Goal: Task Accomplishment & Management: Manage account settings

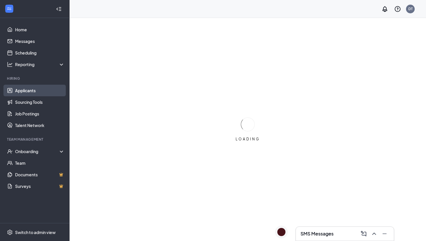
click at [34, 91] on link "Applicants" at bounding box center [40, 91] width 50 height 12
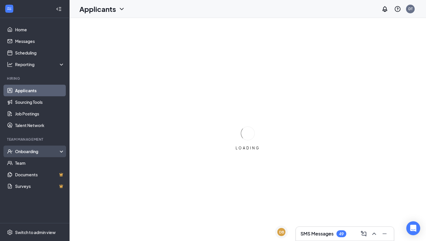
click at [42, 148] on div "Onboarding" at bounding box center [37, 151] width 45 height 6
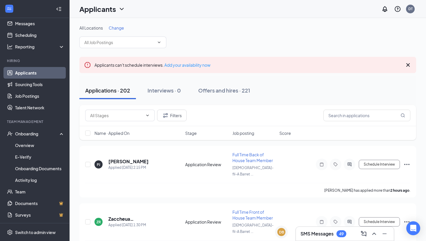
click at [338, 230] on div "SMS Messages 49" at bounding box center [345, 233] width 89 height 9
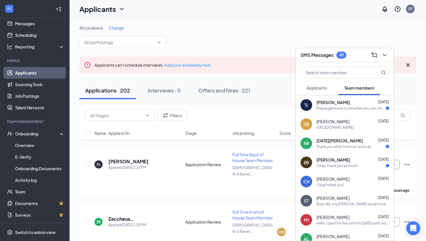
click at [347, 111] on div "TL [PERSON_NAME] [DATE] Please get back to me when you can. How can I access th…" at bounding box center [345, 104] width 98 height 19
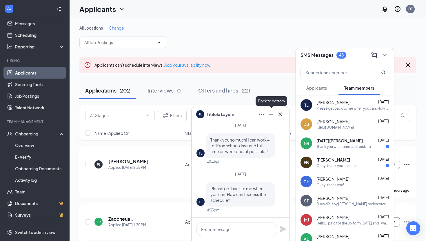
click at [272, 117] on icon "Minimize" at bounding box center [271, 114] width 7 height 7
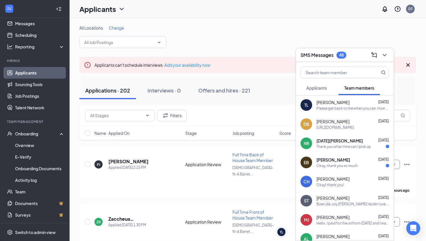
click at [216, 45] on div "All Locations Change" at bounding box center [247, 36] width 337 height 23
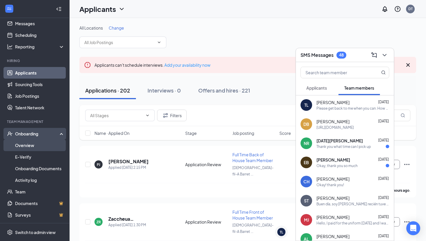
click at [32, 148] on link "Overview" at bounding box center [40, 145] width 50 height 12
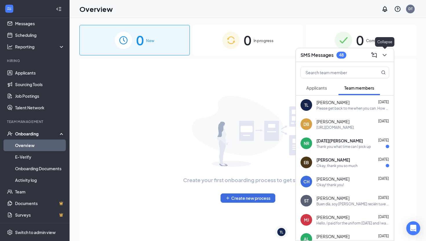
click at [386, 53] on icon "ChevronDown" at bounding box center [384, 55] width 7 height 7
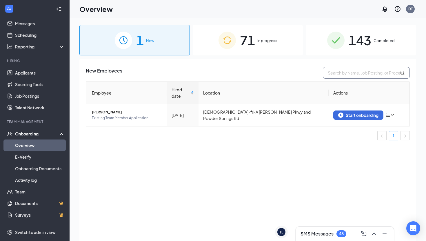
click at [355, 71] on input "text" at bounding box center [366, 73] width 87 height 12
type input "[PERSON_NAME]"
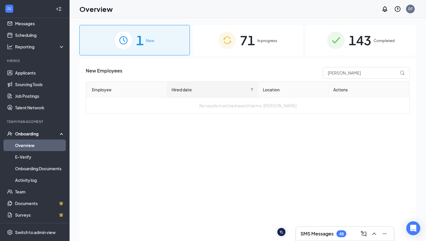
click at [292, 45] on div "71 In progress" at bounding box center [248, 40] width 110 height 30
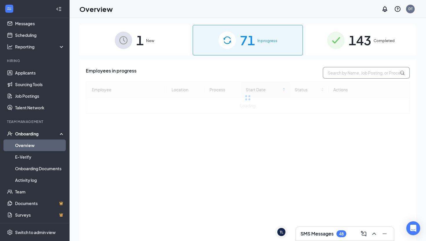
click at [337, 68] on input "text" at bounding box center [366, 73] width 87 height 12
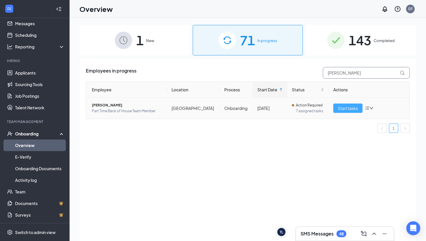
type input "[PERSON_NAME]"
click at [348, 110] on span "Start tasks" at bounding box center [348, 108] width 20 height 6
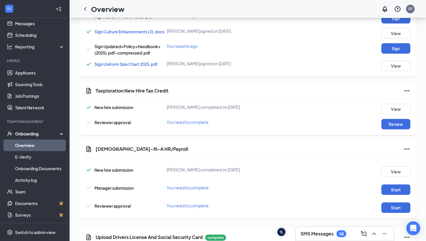
scroll to position [425, 0]
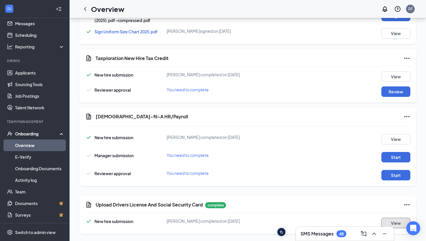
click at [393, 220] on button "View" at bounding box center [395, 223] width 29 height 10
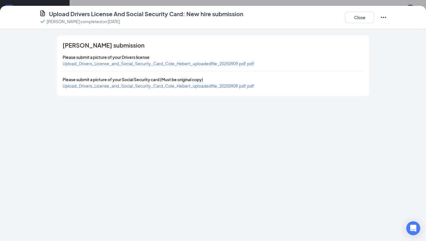
click at [185, 64] on span "Upload_Drivers_License_and_Social_Security_Card_Cole_Hebert_uploadedfile_202509…" at bounding box center [159, 63] width 192 height 5
click at [130, 84] on span "Upload_Drivers_License_and_Social_Security_Card_Cole_Hebert_uploadedfile_202509…" at bounding box center [159, 85] width 192 height 5
click at [356, 20] on button "Close" at bounding box center [359, 18] width 29 height 12
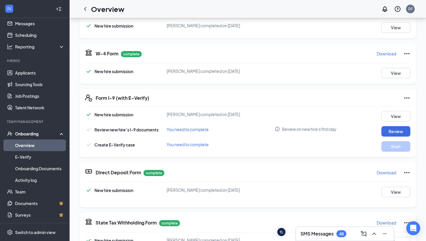
scroll to position [109, 0]
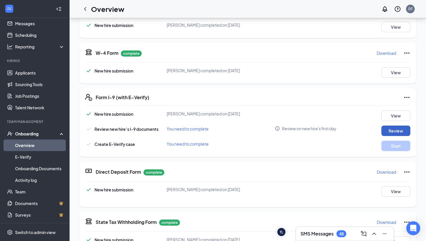
click at [388, 133] on button "Review" at bounding box center [395, 131] width 29 height 10
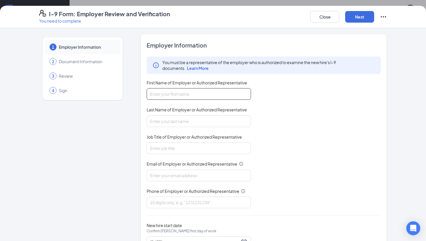
click at [212, 91] on input "First Name of Employer or Authorized Representative" at bounding box center [199, 94] width 104 height 12
type input "[PERSON_NAME]"
type input "Trevers"
type input "Operating Partner"
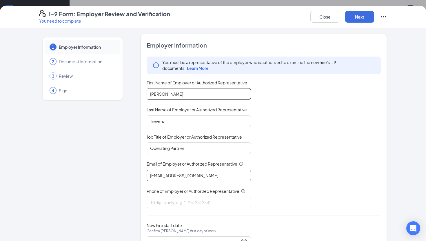
type input "[EMAIL_ADDRESS][DOMAIN_NAME]"
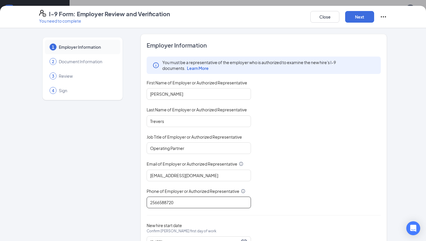
scroll to position [26, 0]
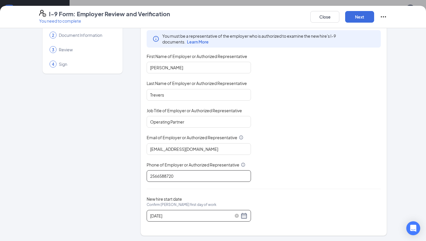
type input "2566588720"
click at [244, 217] on div "[DATE]" at bounding box center [198, 215] width 97 height 7
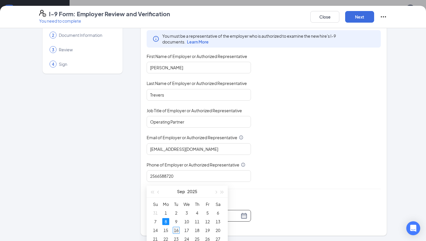
type input "[DATE]"
click at [176, 229] on div "16" at bounding box center [176, 230] width 7 height 7
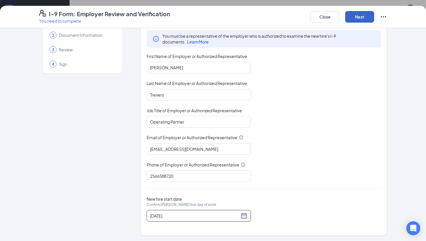
click at [361, 16] on button "Next" at bounding box center [359, 17] width 29 height 12
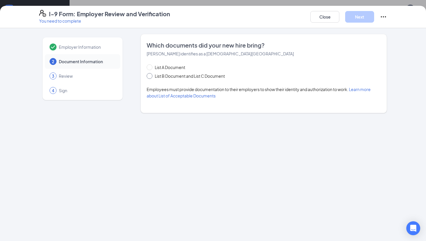
click at [153, 74] on span "List B Document and List C Document" at bounding box center [189, 76] width 75 height 6
click at [151, 74] on input "List B Document and List C Document" at bounding box center [149, 75] width 4 height 4
radio input "true"
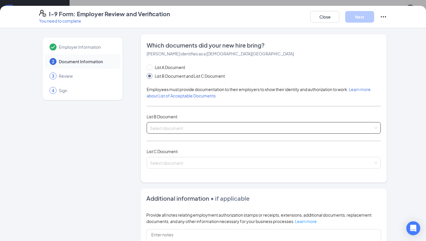
click at [188, 126] on input "search" at bounding box center [261, 126] width 223 height 9
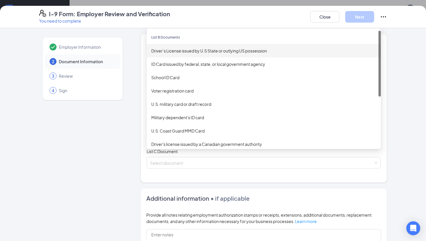
click at [220, 46] on div "Driver’s License issued by U.S State or outlying US possession" at bounding box center [264, 50] width 234 height 13
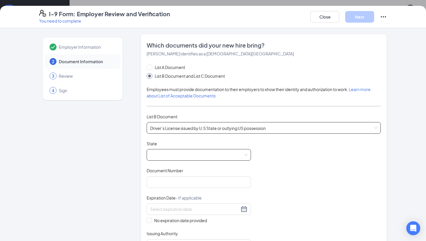
click at [203, 153] on span at bounding box center [198, 154] width 97 height 11
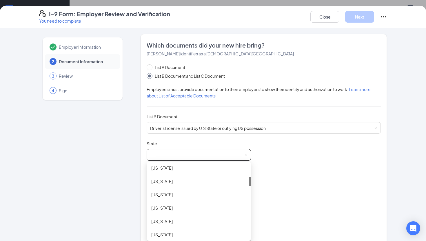
scroll to position [104, 0]
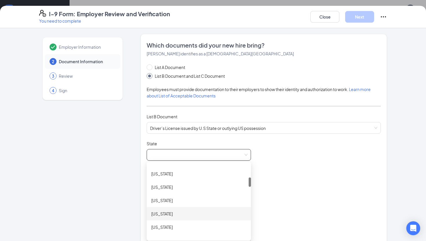
click at [187, 212] on div "[US_STATE]" at bounding box center [198, 213] width 95 height 6
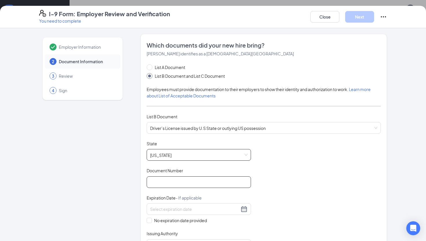
click at [185, 182] on input "Document Number" at bounding box center [199, 182] width 104 height 12
paste input "070921387"
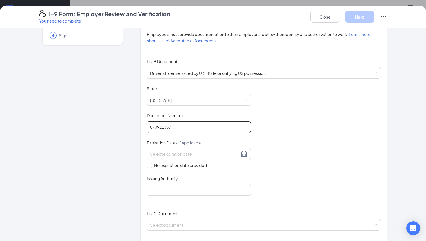
scroll to position [64, 0]
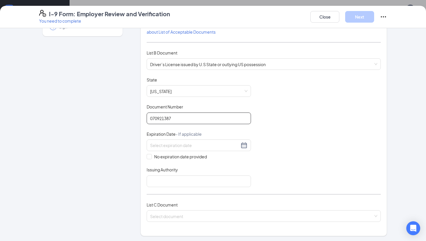
type input "070921387"
click at [187, 143] on input at bounding box center [194, 145] width 89 height 6
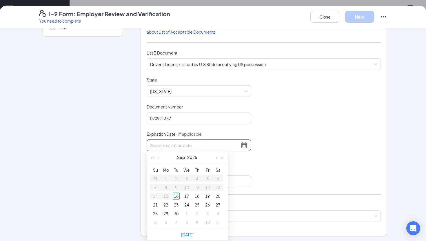
paste input "[DATE]"
click at [168, 213] on div "29" at bounding box center [165, 213] width 7 height 7
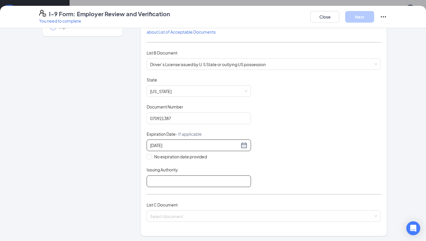
type input "[DATE]"
click at [222, 179] on input "Issuing Authority" at bounding box center [199, 181] width 104 height 12
type input "State of [US_STATE]"
click at [184, 211] on input "search" at bounding box center [261, 214] width 223 height 9
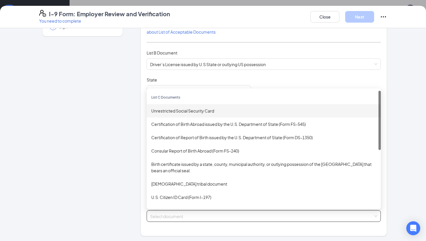
click at [190, 112] on div "Unrestricted Social Security Card" at bounding box center [263, 111] width 225 height 6
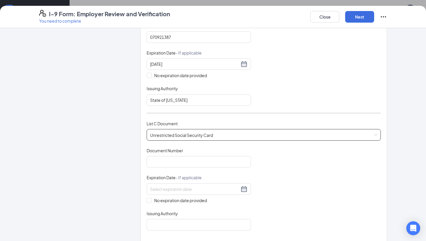
scroll to position [146, 0]
click at [182, 164] on input "Document Number" at bounding box center [199, 161] width 104 height 12
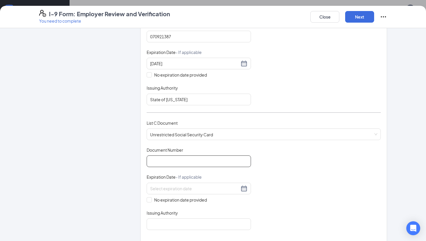
paste input "312-31-1822"
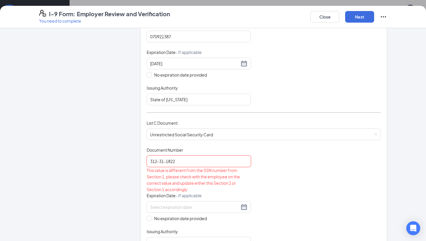
click at [160, 161] on input "312-31-1822" at bounding box center [199, 161] width 104 height 12
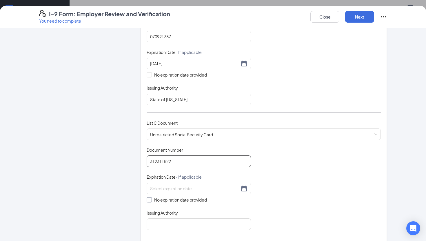
type input "312311822"
click at [147, 199] on input "No expiration date provided" at bounding box center [149, 199] width 4 height 4
checkbox input "true"
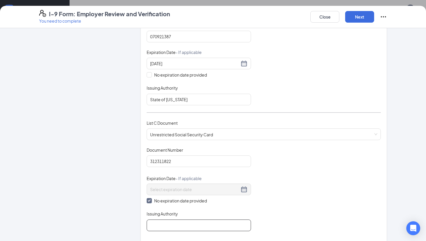
click at [158, 220] on input "Issuing Authority" at bounding box center [199, 225] width 104 height 12
type input "Social Security Administration"
click at [360, 14] on button "Next" at bounding box center [359, 17] width 29 height 12
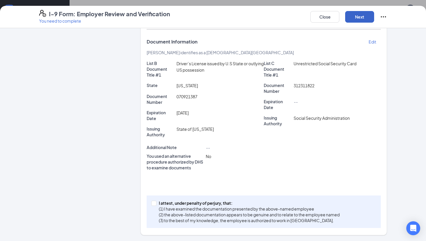
scroll to position [120, 0]
click at [151, 205] on span at bounding box center [153, 203] width 5 height 5
click at [151, 205] on input "I attest, under penalty of [PERSON_NAME], that: (1) I have examined the documen…" at bounding box center [153, 203] width 4 height 4
checkbox input "true"
click at [370, 16] on button "Next" at bounding box center [359, 17] width 29 height 12
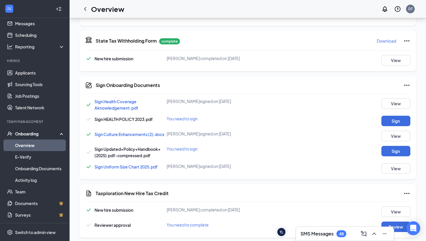
scroll to position [297, 0]
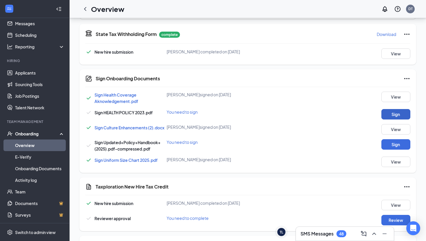
click at [385, 113] on button "Sign" at bounding box center [395, 114] width 29 height 10
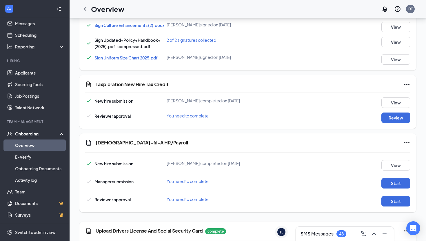
scroll to position [406, 0]
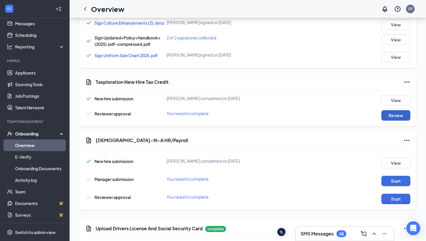
click at [390, 118] on button "Review" at bounding box center [395, 115] width 29 height 10
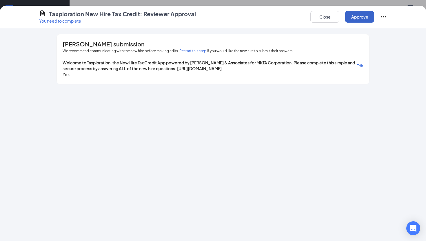
click at [357, 17] on button "Approve" at bounding box center [359, 17] width 29 height 12
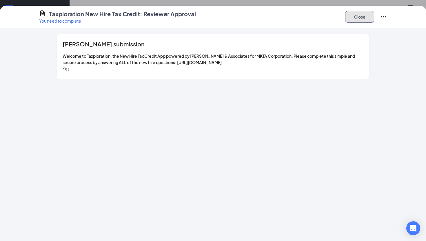
click at [353, 19] on button "Close" at bounding box center [359, 17] width 29 height 12
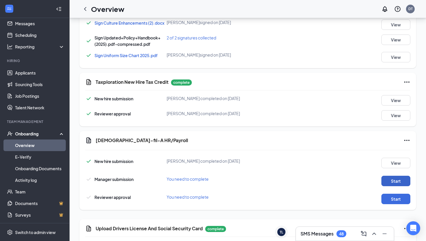
click at [395, 180] on button "Start" at bounding box center [395, 181] width 29 height 10
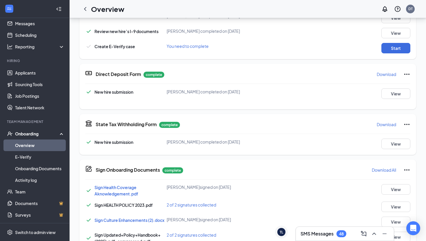
scroll to position [210, 0]
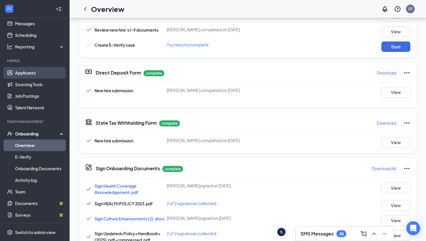
click at [39, 76] on link "Applicants" at bounding box center [40, 73] width 50 height 12
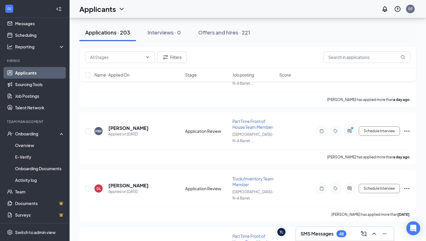
scroll to position [1272, 0]
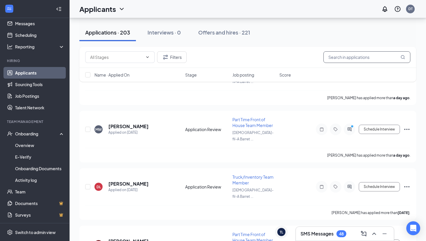
click at [364, 60] on input "text" at bounding box center [367, 57] width 87 height 12
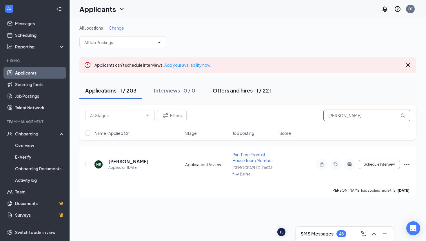
type input "[PERSON_NAME]"
click at [262, 95] on button "Offers and hires · 1 / 221" at bounding box center [242, 90] width 70 height 17
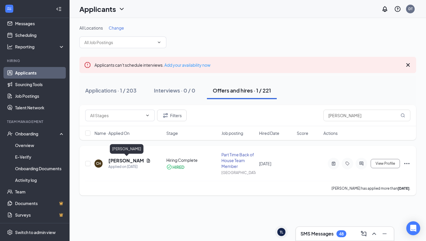
click at [121, 161] on h5 "[PERSON_NAME]" at bounding box center [125, 160] width 35 height 6
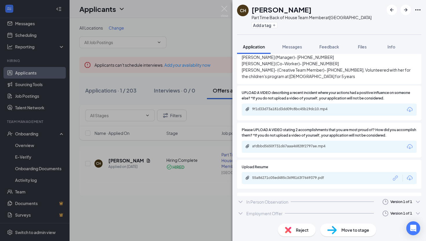
scroll to position [1133, 0]
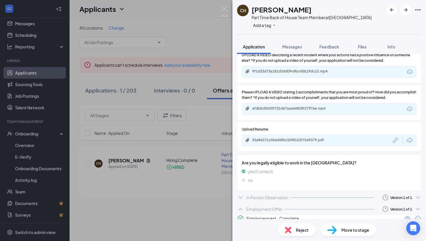
scroll to position [1171, 0]
click at [404, 215] on icon "Eye" at bounding box center [407, 218] width 7 height 7
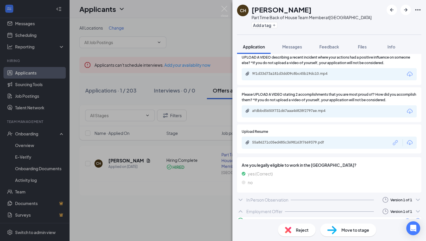
click at [224, 12] on img at bounding box center [224, 11] width 7 height 11
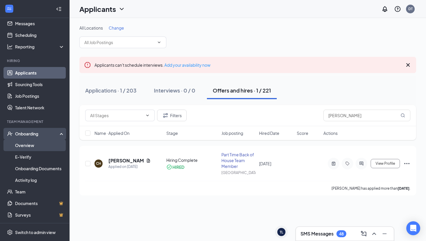
click at [29, 147] on link "Overview" at bounding box center [40, 145] width 50 height 12
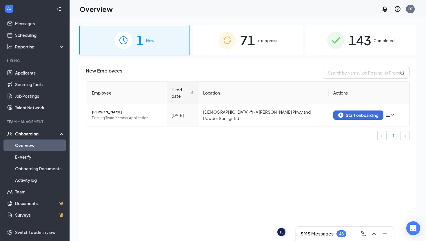
click at [269, 50] on div "71 In progress" at bounding box center [248, 40] width 110 height 30
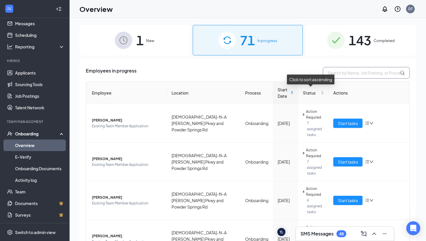
click at [346, 73] on input "text" at bounding box center [366, 73] width 87 height 12
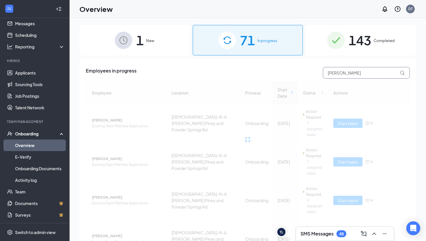
type input "[PERSON_NAME]"
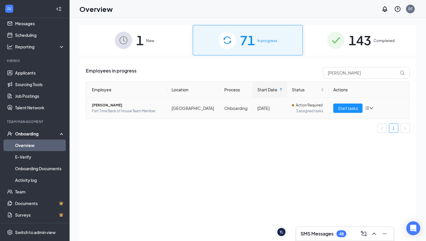
click at [357, 114] on td "Start tasks" at bounding box center [369, 108] width 81 height 21
click at [355, 110] on span "Start tasks" at bounding box center [348, 108] width 20 height 6
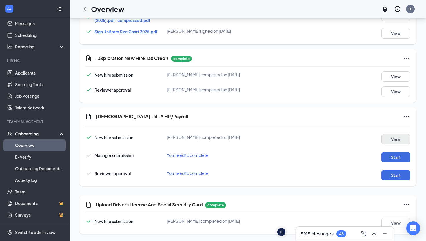
scroll to position [419, 0]
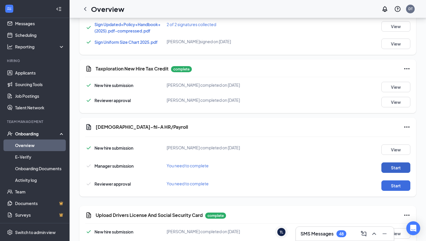
click at [396, 170] on button "Start" at bounding box center [395, 167] width 29 height 10
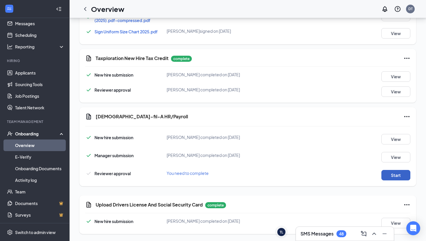
click at [397, 171] on button "Start" at bounding box center [395, 175] width 29 height 10
click at [408, 116] on icon "Ellipses" at bounding box center [407, 116] width 7 height 7
click at [379, 125] on button "Mark as complete" at bounding box center [385, 128] width 43 height 9
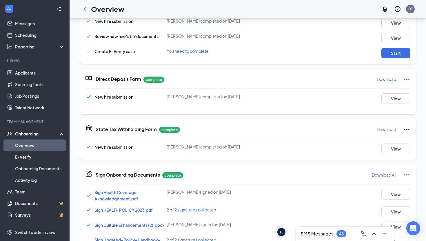
scroll to position [79, 0]
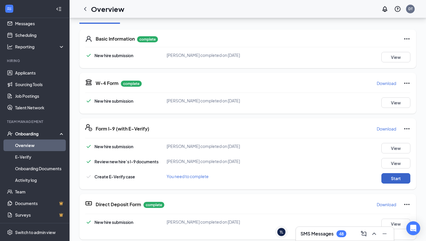
click at [391, 179] on button "Start" at bounding box center [395, 178] width 29 height 10
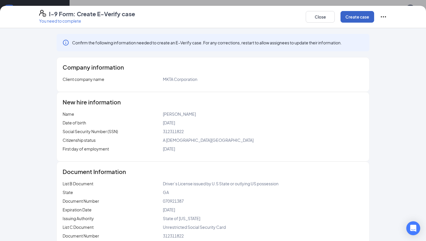
click at [349, 15] on button "Create case" at bounding box center [358, 17] width 34 height 12
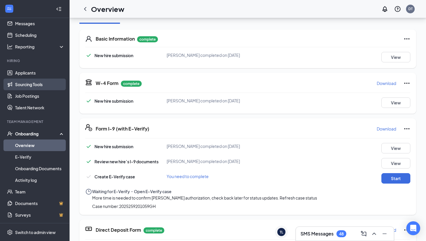
click at [45, 79] on link "Sourcing Tools" at bounding box center [40, 85] width 50 height 12
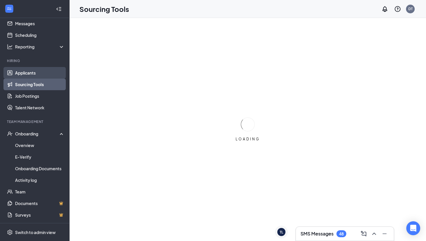
click at [45, 72] on link "Applicants" at bounding box center [40, 73] width 50 height 12
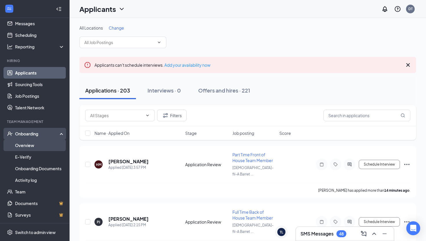
click at [39, 144] on link "Overview" at bounding box center [40, 145] width 50 height 12
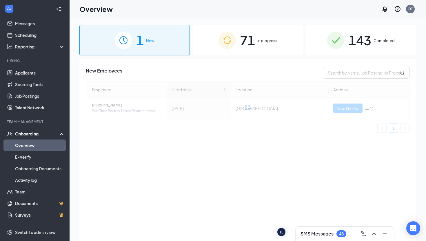
click at [250, 28] on div "71 In progress" at bounding box center [248, 40] width 110 height 30
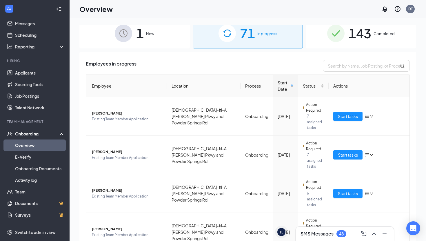
scroll to position [6, 0]
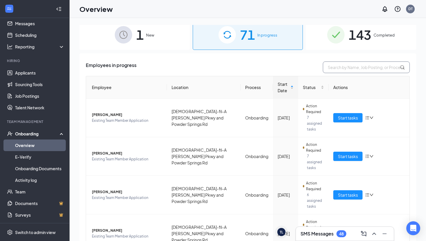
click at [340, 68] on input "text" at bounding box center [366, 67] width 87 height 12
type input "hall"
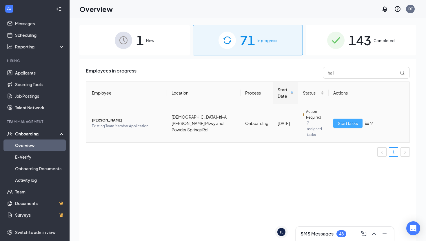
click at [353, 123] on button "Start tasks" at bounding box center [347, 123] width 29 height 9
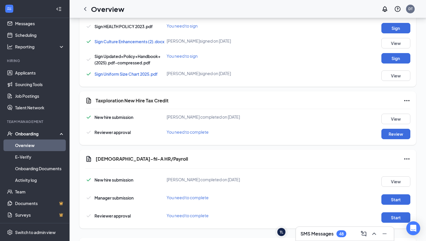
scroll to position [425, 0]
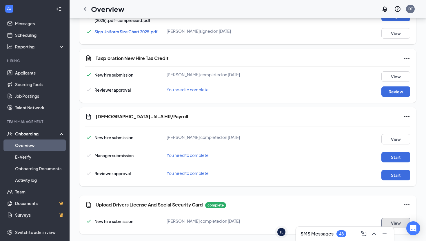
click at [399, 225] on button "View" at bounding box center [395, 223] width 29 height 10
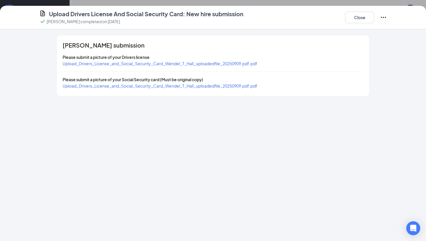
click at [209, 63] on span "Upload_Drivers_License_and_Social_Security_Card_Wendel_T_Hall_uploadedfile_2025…" at bounding box center [160, 63] width 195 height 5
click at [145, 85] on span "Upload_Drivers_License_and_Social_Security_Card_Wendel_T_Hall_uploadedfile_2025…" at bounding box center [160, 85] width 195 height 5
click at [355, 20] on button "Close" at bounding box center [359, 18] width 29 height 12
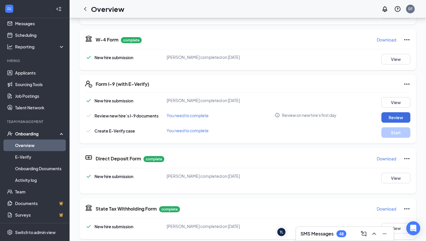
scroll to position [130, 0]
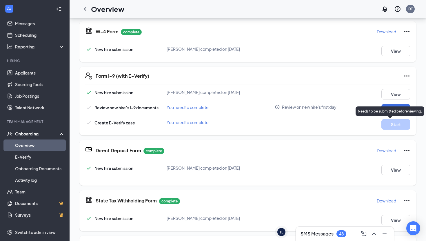
click at [386, 113] on p "Needs to be submitted before viewing." at bounding box center [390, 111] width 64 height 5
click at [387, 105] on button "Review" at bounding box center [395, 109] width 29 height 10
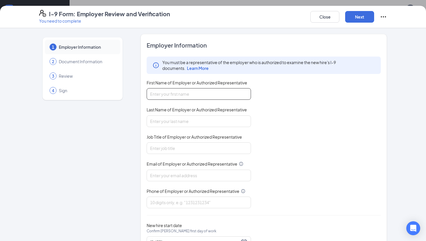
click at [212, 94] on input "First Name of Employer or Authorized Representative" at bounding box center [199, 94] width 104 height 12
type input "[PERSON_NAME]"
type input "Trevers"
type input "Operating Partner"
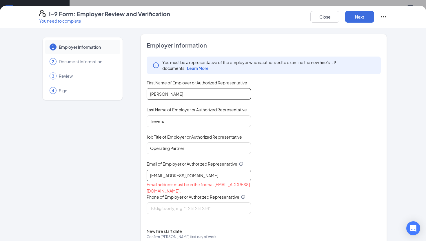
type input "[EMAIL_ADDRESS][DOMAIN_NAME]"
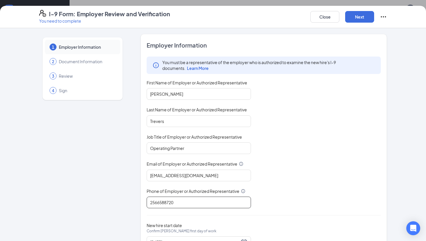
scroll to position [26, 0]
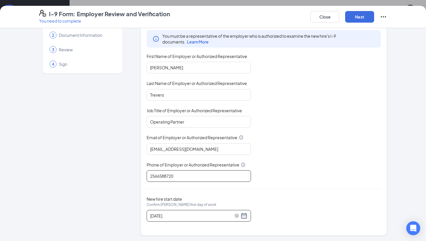
type input "2566588720"
click at [244, 216] on div "[DATE]" at bounding box center [198, 215] width 97 height 7
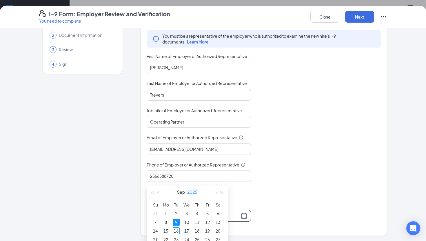
scroll to position [187, 0]
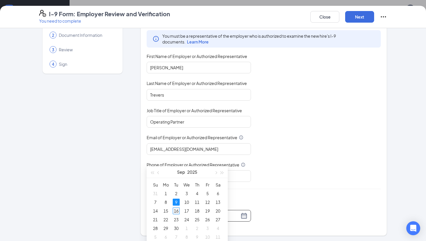
type input "[DATE]"
click at [177, 210] on div "16" at bounding box center [176, 210] width 7 height 7
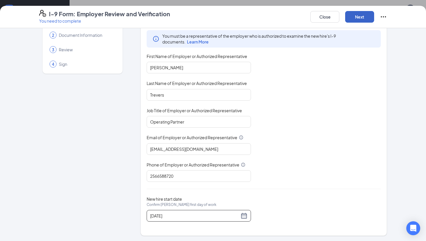
click at [361, 18] on button "Next" at bounding box center [359, 17] width 29 height 12
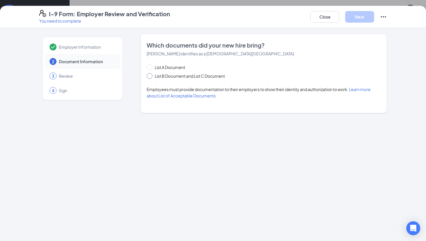
click at [151, 79] on span at bounding box center [150, 76] width 6 height 6
click at [151, 77] on input "List B Document and List C Document" at bounding box center [149, 75] width 4 height 4
radio input "true"
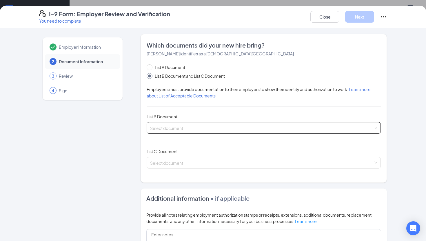
click at [216, 131] on span at bounding box center [261, 127] width 223 height 11
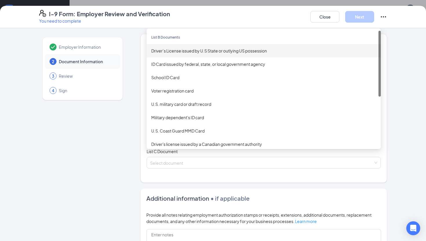
click at [188, 52] on div "Driver’s License issued by U.S State or outlying US possession" at bounding box center [263, 51] width 225 height 6
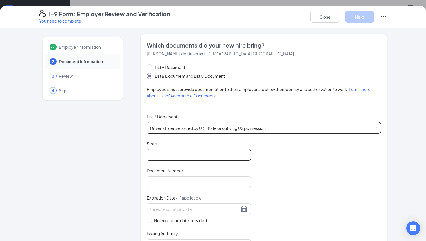
click at [176, 157] on span at bounding box center [198, 154] width 97 height 11
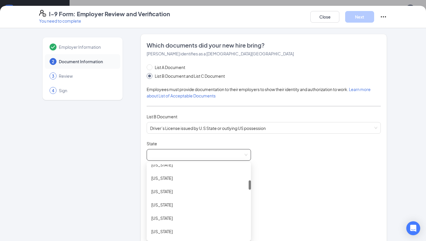
scroll to position [127, 0]
click at [173, 185] on div "[US_STATE]" at bounding box center [199, 190] width 104 height 13
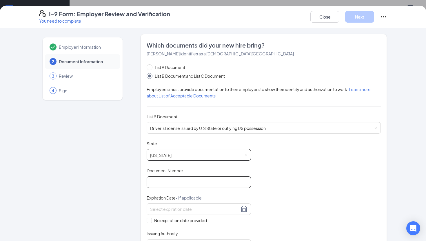
click at [173, 187] on input "Document Number" at bounding box center [199, 182] width 104 height 12
paste input "054056066"
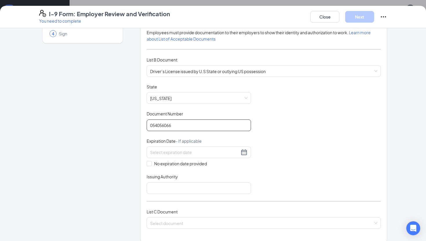
type input "054056066"
click at [177, 153] on input at bounding box center [194, 152] width 89 height 6
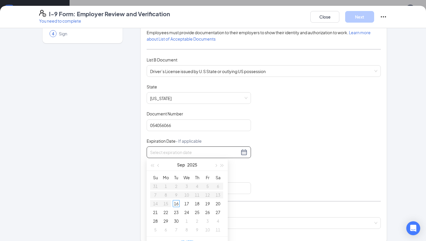
paste input "[DATE]"
click at [209, 187] on div "6" at bounding box center [207, 186] width 7 height 7
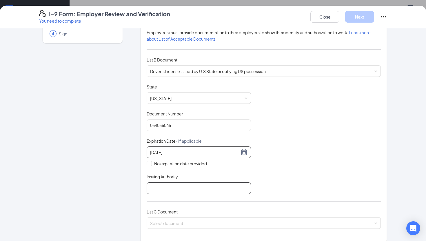
type input "[DATE]"
click at [159, 188] on input "Issuing Authority" at bounding box center [199, 188] width 104 height 12
type input "State of [US_STATE]"
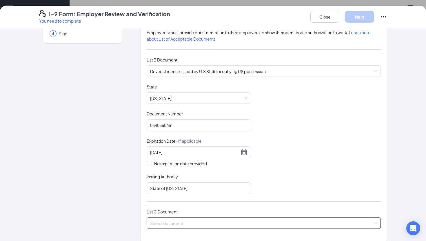
click at [181, 218] on input "search" at bounding box center [261, 221] width 223 height 9
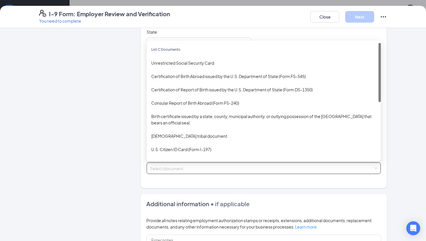
scroll to position [124, 0]
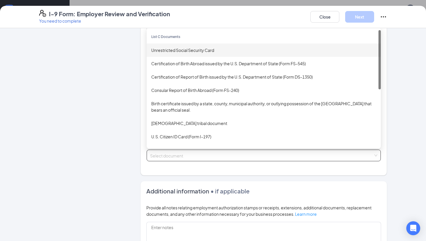
click at [200, 54] on div "Unrestricted Social Security Card" at bounding box center [264, 49] width 234 height 13
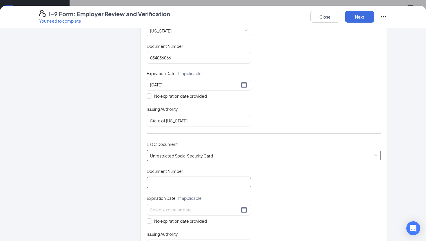
click at [163, 177] on input "Document Number" at bounding box center [199, 183] width 104 height 12
paste input "437-77-1981"
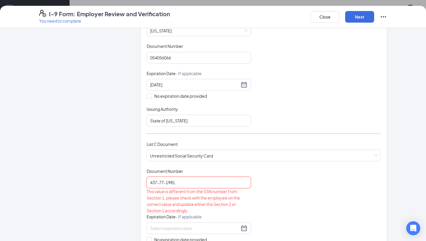
click at [159, 182] on input "437-77-1981" at bounding box center [199, 183] width 104 height 12
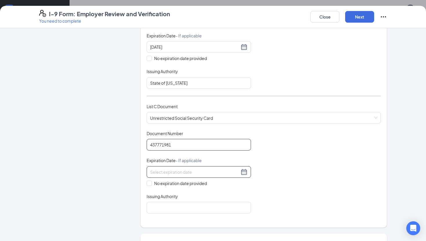
scroll to position [170, 0]
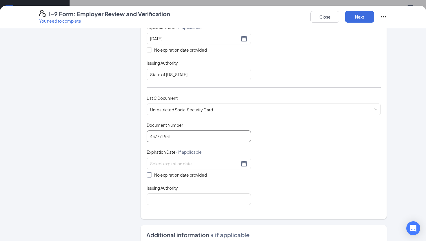
type input "437771981"
click at [151, 174] on span at bounding box center [149, 174] width 5 height 5
click at [151, 174] on input "No expiration date provided" at bounding box center [149, 174] width 4 height 4
checkbox input "true"
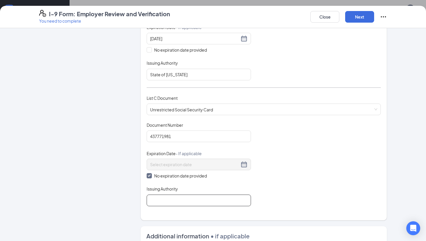
click at [155, 195] on input "Issuing Authority" at bounding box center [199, 201] width 104 height 12
type input "Social Security Administration"
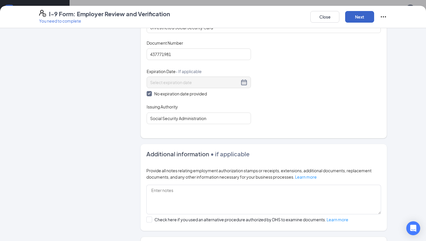
click at [369, 17] on button "Next" at bounding box center [359, 17] width 29 height 12
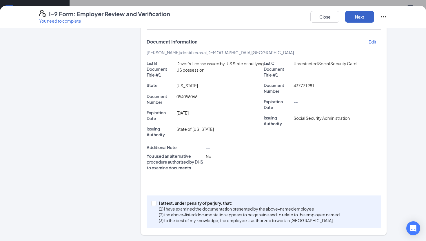
scroll to position [120, 0]
click at [153, 206] on label "I attest, under penalty of [PERSON_NAME], that: (1) I have examined the documen…" at bounding box center [246, 211] width 191 height 23
click at [153, 205] on input "I attest, under penalty of [PERSON_NAME], that: (1) I have examined the documen…" at bounding box center [153, 203] width 4 height 4
checkbox input "true"
click at [359, 20] on button "Next" at bounding box center [359, 17] width 29 height 12
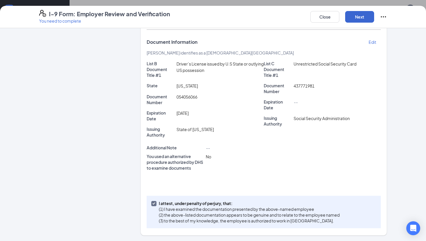
scroll to position [0, 0]
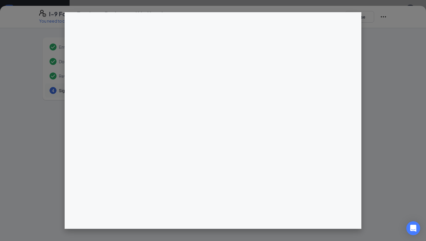
click at [212, 86] on div "I-9 Form: Employer Review and Verification You need to complete Close Employer …" at bounding box center [213, 120] width 426 height 241
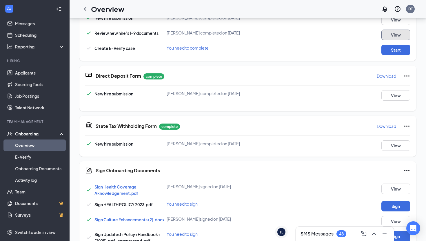
scroll to position [207, 0]
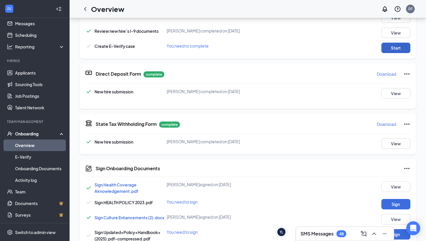
click at [395, 49] on button "Start" at bounding box center [395, 48] width 29 height 10
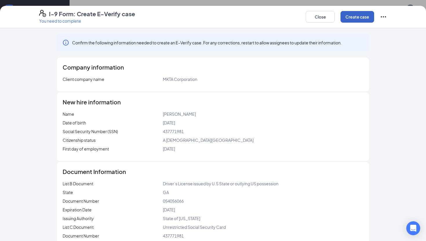
click at [347, 21] on button "Create case" at bounding box center [358, 17] width 34 height 12
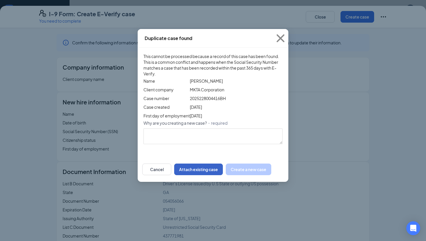
click at [223, 175] on button "Attach existing case" at bounding box center [198, 169] width 49 height 12
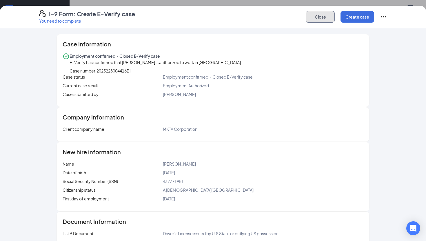
click at [326, 16] on button "Close" at bounding box center [320, 17] width 29 height 12
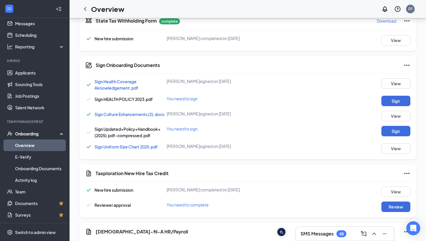
scroll to position [341, 0]
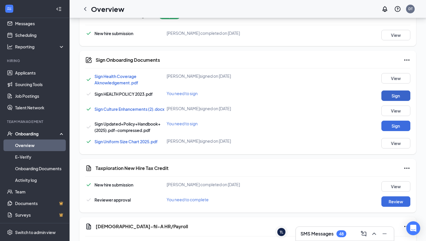
click at [401, 101] on button "Sign" at bounding box center [395, 95] width 29 height 10
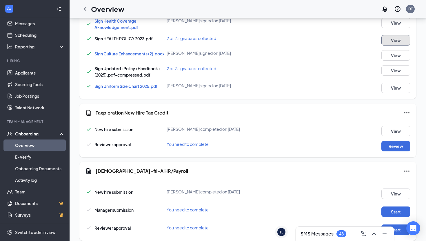
scroll to position [464, 0]
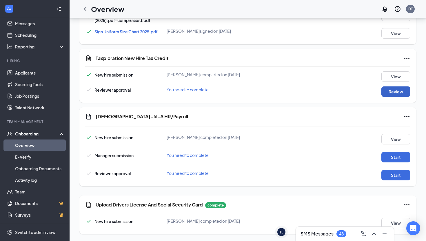
click at [389, 90] on button "Review" at bounding box center [395, 91] width 29 height 10
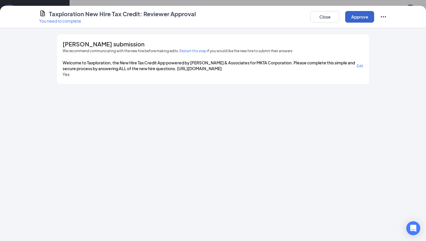
click at [356, 17] on button "Approve" at bounding box center [359, 17] width 29 height 12
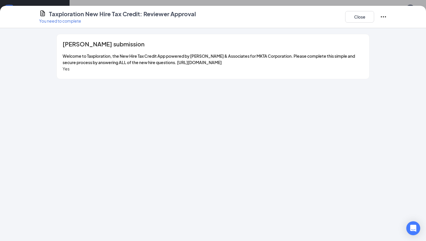
scroll to position [82, 0]
click at [364, 15] on button "Close" at bounding box center [359, 17] width 29 height 12
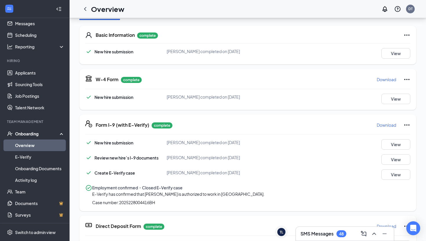
scroll to position [464, 0]
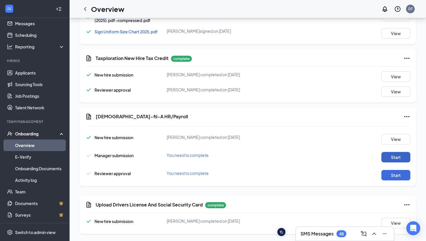
click at [390, 156] on button "Start" at bounding box center [395, 157] width 29 height 10
click at [395, 176] on button "Start" at bounding box center [395, 175] width 29 height 10
click at [409, 115] on icon "Ellipses" at bounding box center [407, 116] width 7 height 7
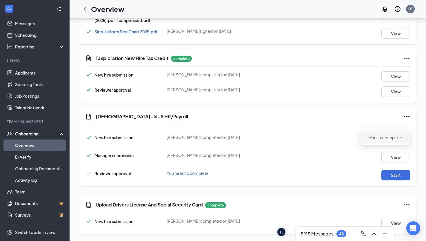
click at [388, 135] on span "Mark as complete" at bounding box center [385, 138] width 34 height 6
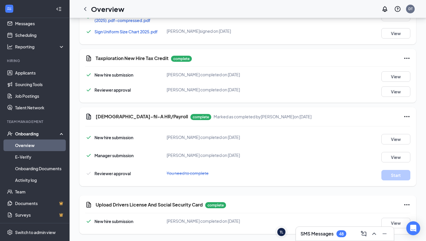
click at [26, 148] on link "Overview" at bounding box center [40, 145] width 50 height 12
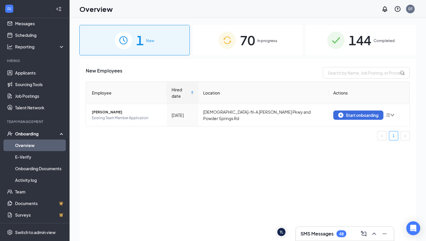
click at [270, 49] on div "70 In progress" at bounding box center [248, 40] width 110 height 30
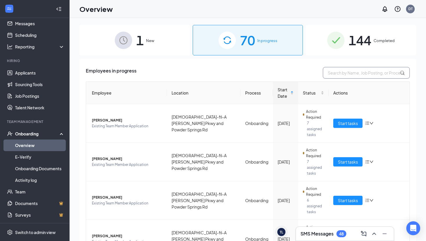
click at [352, 73] on input "text" at bounding box center [366, 73] width 87 height 12
type input "[PERSON_NAME]"
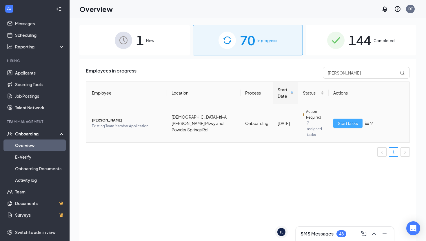
click at [344, 120] on span "Start tasks" at bounding box center [348, 123] width 20 height 6
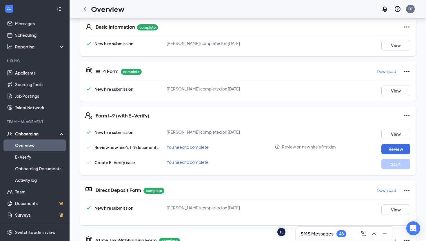
scroll to position [99, 0]
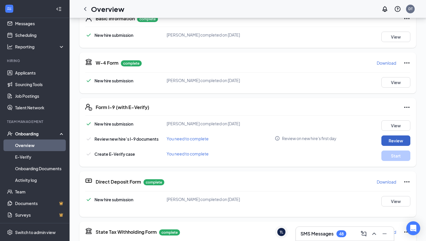
click at [389, 138] on button "Review" at bounding box center [395, 140] width 29 height 10
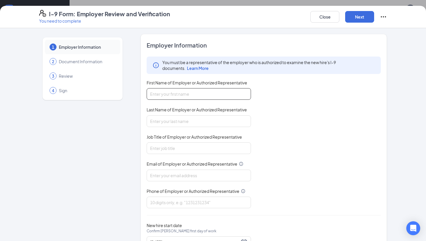
click at [215, 91] on input "First Name of Employer or Authorized Representative" at bounding box center [199, 94] width 104 height 12
type input "[PERSON_NAME]"
type input "Trevers"
type input "o"
type input "Operating Partner"
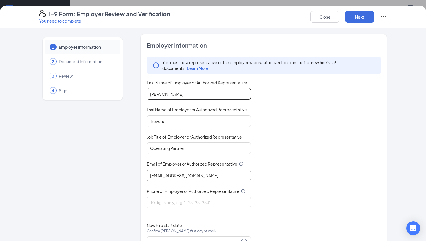
type input "[EMAIL_ADDRESS][DOMAIN_NAME]"
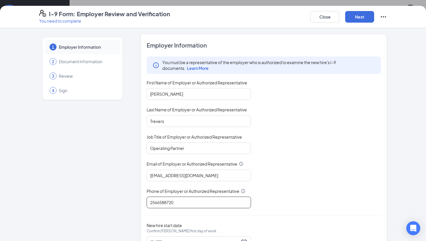
scroll to position [26, 0]
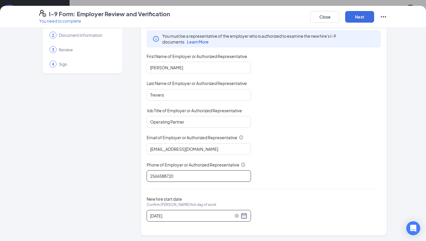
type input "2566588720"
click at [242, 218] on div "[DATE]" at bounding box center [198, 215] width 97 height 7
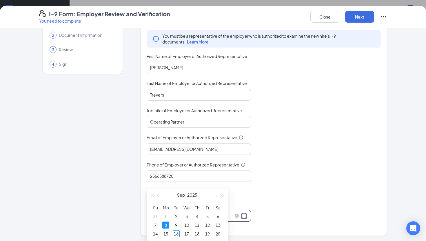
scroll to position [134, 0]
type input "[DATE]"
click at [175, 232] on div "16" at bounding box center [176, 231] width 7 height 7
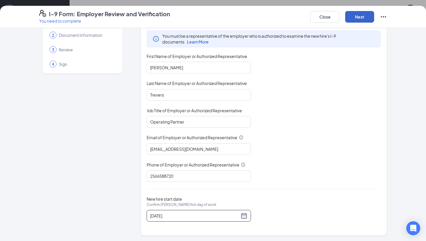
click at [355, 16] on button "Next" at bounding box center [359, 17] width 29 height 12
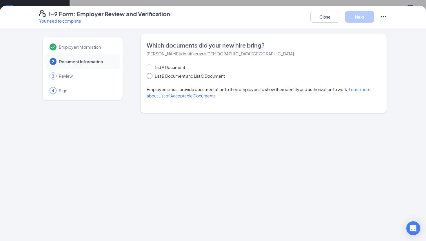
click at [150, 74] on input "List B Document and List C Document" at bounding box center [149, 75] width 4 height 4
radio input "true"
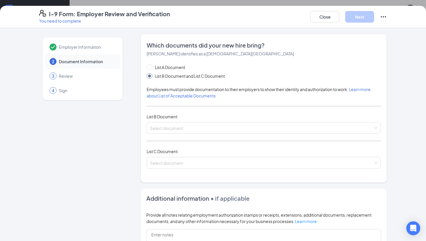
click at [323, 9] on div "I-9 Form: Employer Review and Verification You need to complete Close Next" at bounding box center [213, 17] width 426 height 22
click at [324, 18] on button "Close" at bounding box center [324, 17] width 29 height 12
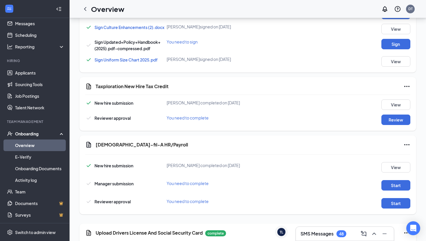
scroll to position [425, 0]
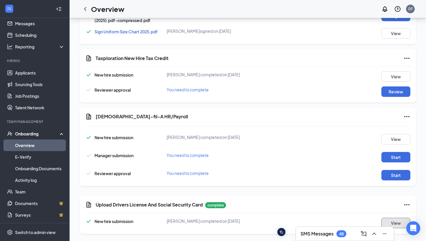
click at [395, 221] on button "View" at bounding box center [395, 223] width 29 height 10
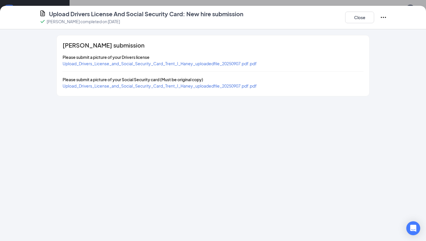
click at [218, 63] on span "Upload_Drivers_License_and_Social_Security_Card_Trent_I_Haney_uploadedfile_2025…" at bounding box center [160, 63] width 194 height 5
click at [151, 87] on span "Upload_Drivers_License_and_Social_Security_Card_Trent_I_Haney_uploadedfile_2025…" at bounding box center [160, 85] width 194 height 5
click at [349, 20] on button "Close" at bounding box center [359, 18] width 29 height 12
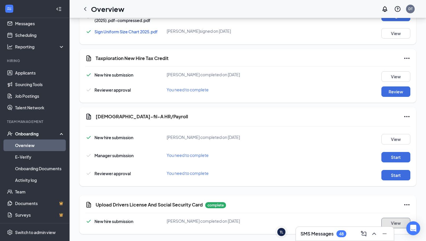
click at [400, 219] on button "View" at bounding box center [395, 223] width 29 height 10
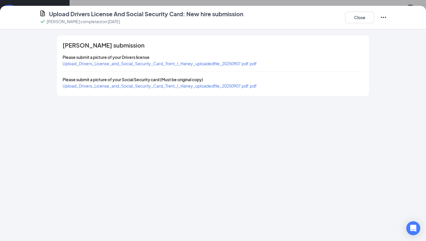
click at [207, 86] on span "Upload_Drivers_License_and_Social_Security_Card_Trent_I_Haney_uploadedfile_2025…" at bounding box center [160, 85] width 194 height 5
click at [350, 17] on button "Close" at bounding box center [359, 18] width 29 height 12
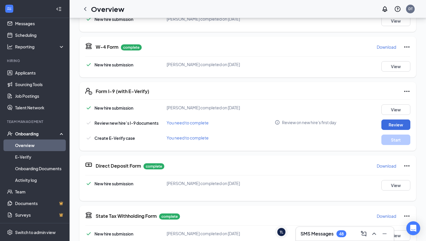
scroll to position [117, 0]
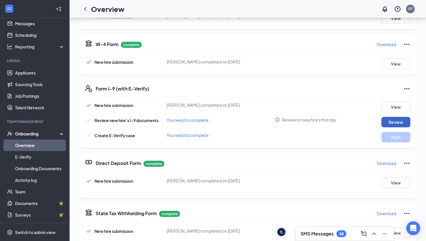
click at [389, 119] on button "Review" at bounding box center [395, 122] width 29 height 10
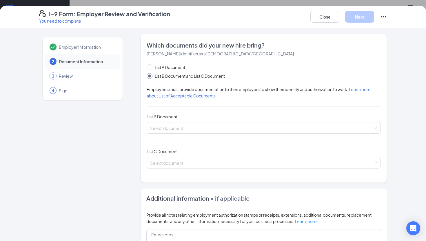
click at [182, 117] on div "List B Document" at bounding box center [264, 116] width 234 height 6
click at [179, 126] on input "search" at bounding box center [261, 126] width 223 height 9
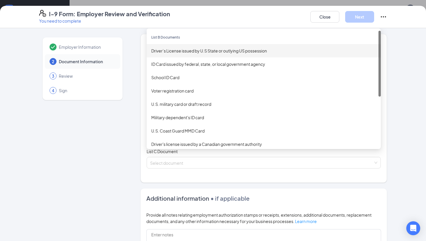
click at [185, 52] on div "Driver’s License issued by U.S State or outlying US possession" at bounding box center [263, 51] width 225 height 6
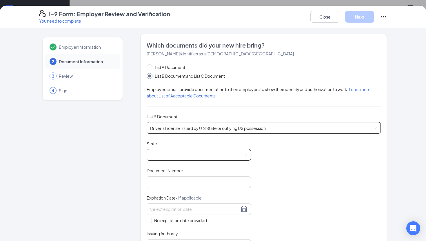
click at [181, 156] on span at bounding box center [198, 154] width 97 height 11
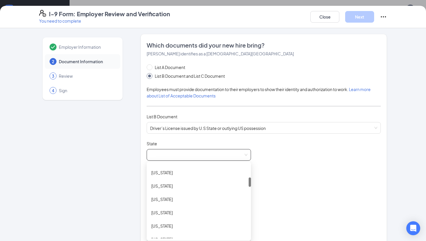
scroll to position [103, 0]
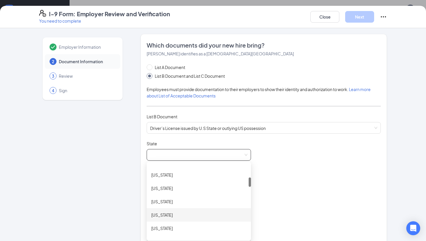
click at [165, 213] on div "[US_STATE]" at bounding box center [198, 215] width 95 height 6
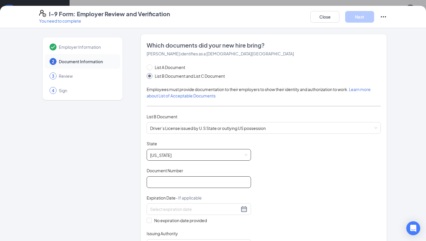
click at [185, 180] on input "Document Number" at bounding box center [199, 182] width 104 height 12
paste input "071491606"
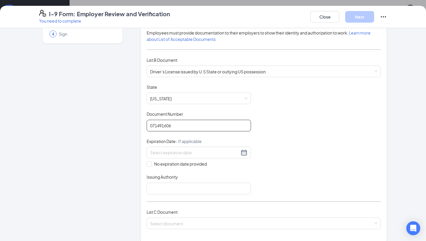
scroll to position [64, 0]
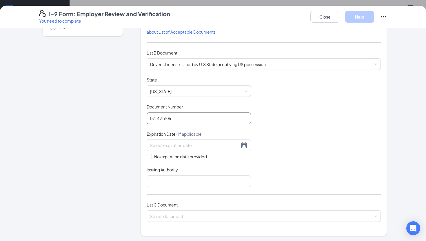
type input "071491606"
click at [171, 144] on input at bounding box center [194, 145] width 89 height 6
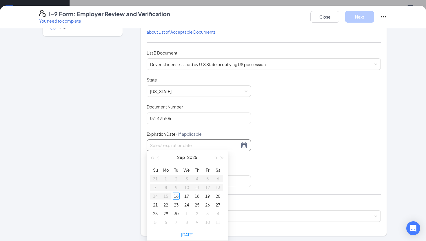
paste input "[DATE]"
click at [189, 211] on div "26" at bounding box center [186, 213] width 7 height 7
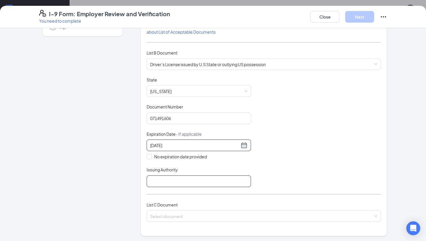
type input "[DATE]"
click at [161, 179] on input "Issuing Authority" at bounding box center [199, 181] width 104 height 12
type input "State of [US_STATE]"
click at [176, 216] on input "search" at bounding box center [261, 214] width 223 height 9
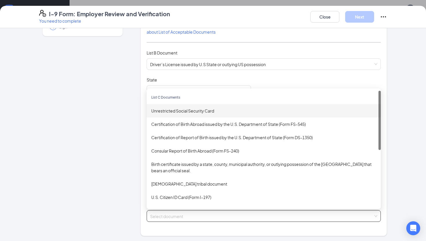
click at [194, 108] on div "Unrestricted Social Security Card" at bounding box center [263, 111] width 225 height 6
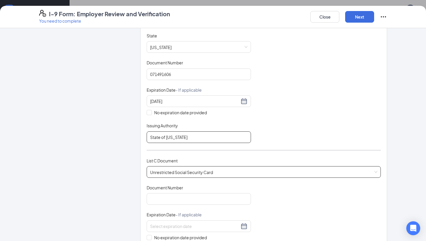
scroll to position [108, 0]
click at [176, 197] on input "Document Number" at bounding box center [199, 198] width 104 height 12
paste input "667-40-5298"
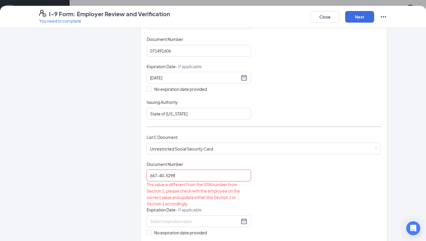
scroll to position [137, 0]
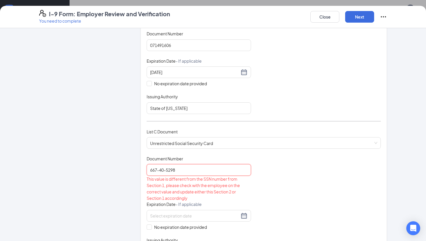
click at [161, 168] on input "667-40-5298" at bounding box center [199, 170] width 104 height 12
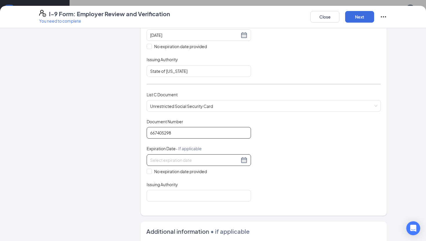
scroll to position [185, 0]
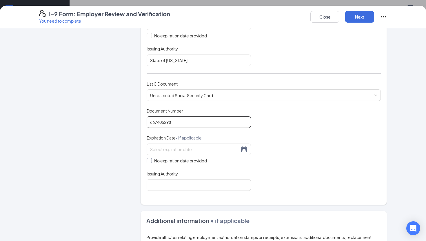
type input "667405298"
click at [148, 159] on input "No expiration date provided" at bounding box center [149, 160] width 4 height 4
checkbox input "true"
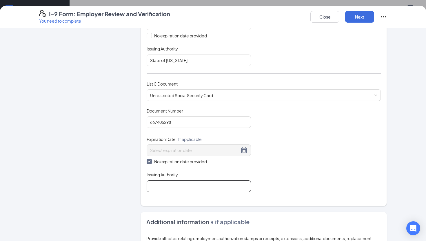
click at [160, 183] on input "Issuing Authority" at bounding box center [199, 186] width 104 height 12
type input "Social Security Administration"
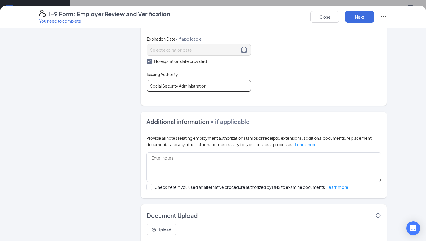
scroll to position [301, 0]
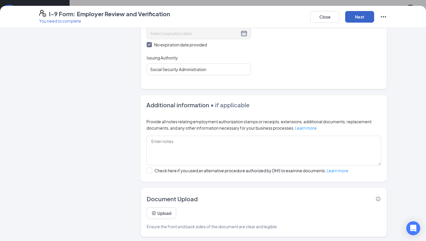
click at [357, 15] on button "Next" at bounding box center [359, 17] width 29 height 12
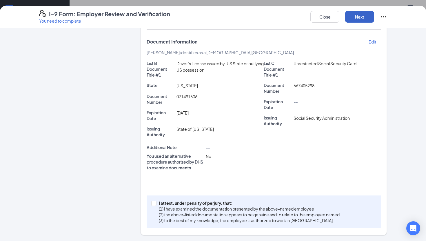
scroll to position [120, 0]
click at [157, 201] on span "I attest, under penalty of [PERSON_NAME], that: (1) I have examined the documen…" at bounding box center [250, 211] width 186 height 23
click at [155, 201] on input "I attest, under penalty of [PERSON_NAME], that: (1) I have examined the documen…" at bounding box center [153, 203] width 4 height 4
checkbox input "true"
click at [363, 20] on button "Next" at bounding box center [359, 17] width 29 height 12
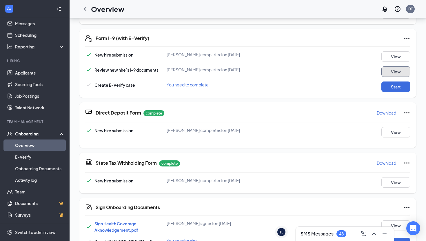
scroll to position [170, 0]
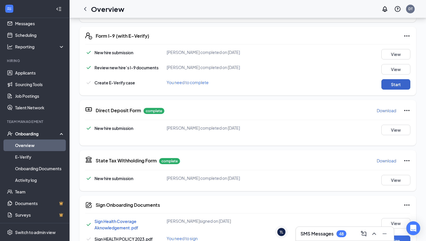
click at [383, 80] on button "Start" at bounding box center [395, 84] width 29 height 10
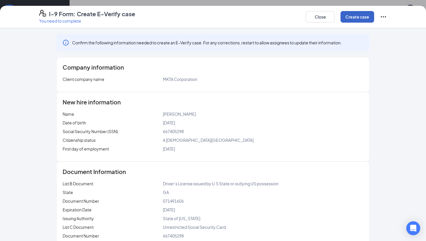
click at [341, 17] on button "Create case" at bounding box center [358, 17] width 34 height 12
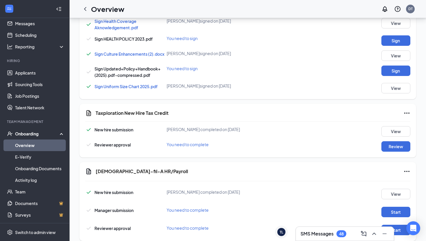
scroll to position [392, 0]
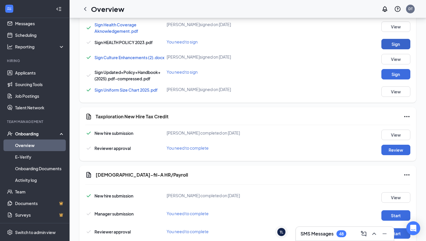
click at [389, 49] on button "Sign" at bounding box center [395, 44] width 29 height 10
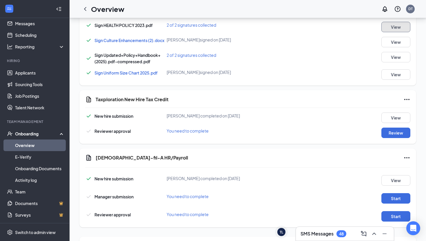
scroll to position [461, 0]
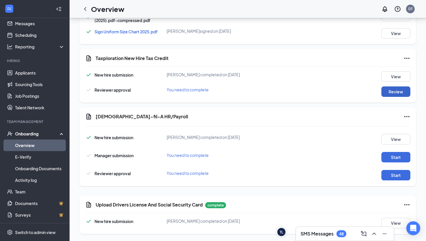
click at [399, 93] on button "Review" at bounding box center [395, 91] width 29 height 10
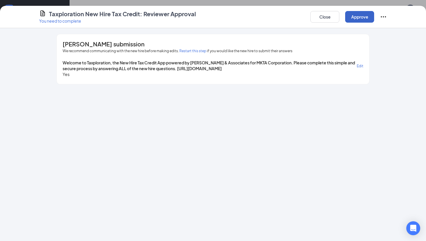
click at [349, 21] on button "Approve" at bounding box center [359, 17] width 29 height 12
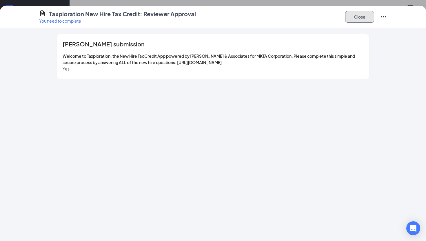
click at [356, 14] on button "Close" at bounding box center [359, 17] width 29 height 12
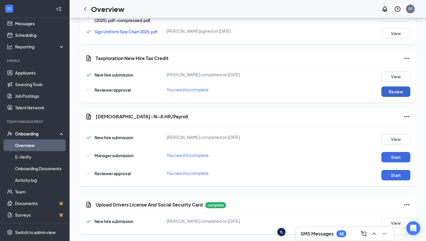
scroll to position [464, 0]
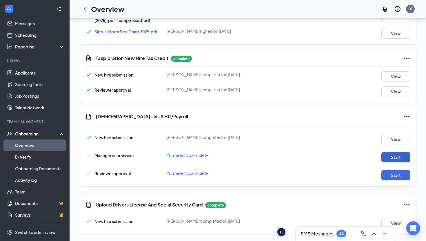
click at [388, 155] on button "Start" at bounding box center [395, 157] width 29 height 10
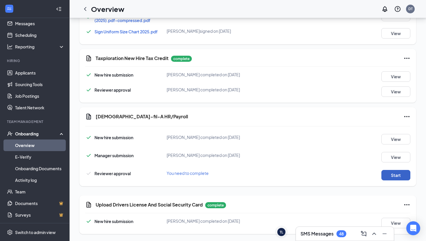
click at [399, 178] on button "Start" at bounding box center [395, 175] width 29 height 10
click at [408, 114] on icon "Ellipses" at bounding box center [407, 116] width 7 height 7
click at [401, 135] on span "Mark as complete" at bounding box center [385, 138] width 34 height 6
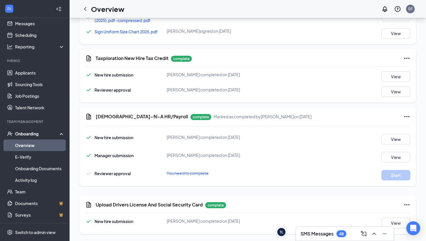
click at [48, 148] on link "Overview" at bounding box center [40, 145] width 50 height 12
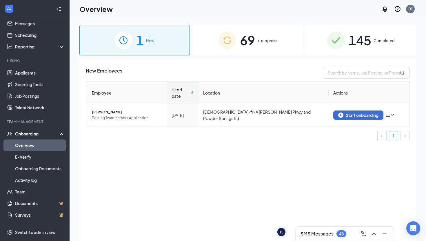
click at [261, 49] on div "69 In progress" at bounding box center [248, 40] width 110 height 30
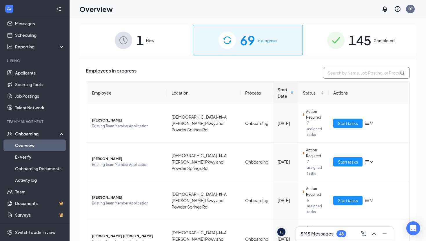
click at [348, 76] on input "text" at bounding box center [366, 73] width 87 height 12
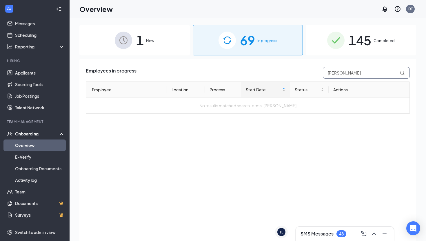
type input "[PERSON_NAME]"
drag, startPoint x: 351, startPoint y: 74, endPoint x: 296, endPoint y: 74, distance: 55.4
click at [296, 74] on div "Employees in progress [PERSON_NAME]" at bounding box center [248, 73] width 324 height 12
type input "[PERSON_NAME]"
drag, startPoint x: 341, startPoint y: 74, endPoint x: 297, endPoint y: 74, distance: 43.2
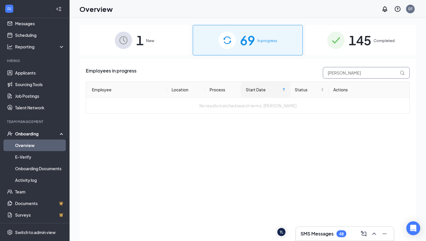
click at [297, 74] on div "Employees in progress [PERSON_NAME]" at bounding box center [248, 73] width 324 height 12
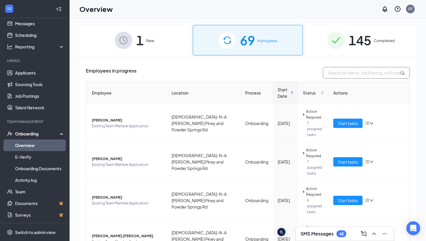
click at [331, 72] on input "text" at bounding box center [366, 73] width 87 height 12
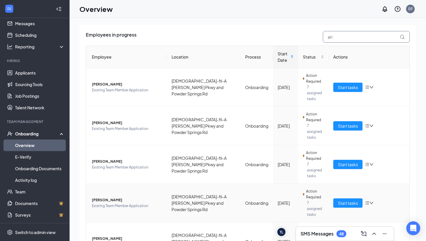
scroll to position [47, 0]
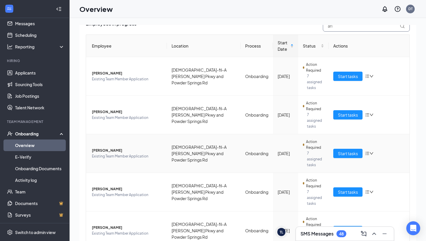
type input "ari"
click at [348, 134] on td "Start tasks" at bounding box center [369, 153] width 81 height 39
click at [347, 150] on span "Start tasks" at bounding box center [348, 153] width 20 height 6
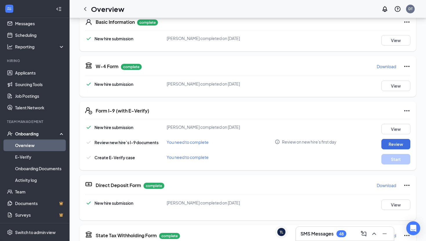
scroll to position [89, 0]
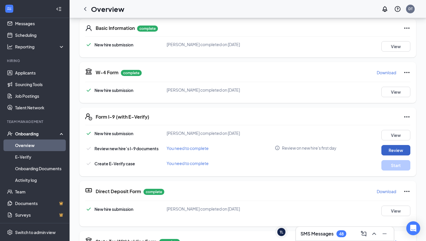
click at [390, 151] on button "Review" at bounding box center [395, 150] width 29 height 10
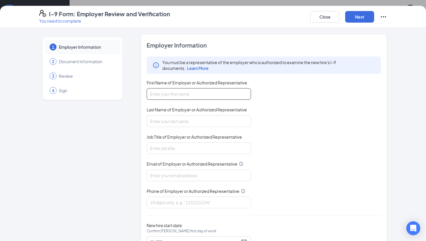
click at [229, 97] on input "First Name of Employer or Authorized Representative" at bounding box center [199, 94] width 104 height 12
type input "d"
type input "[PERSON_NAME]"
type input "Trevers"
type input "Operating Partner"
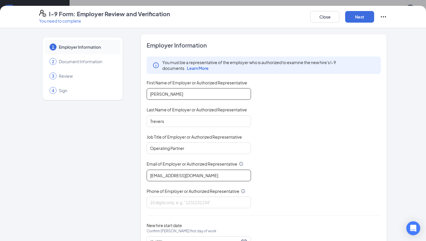
type input "[EMAIL_ADDRESS][DOMAIN_NAME]"
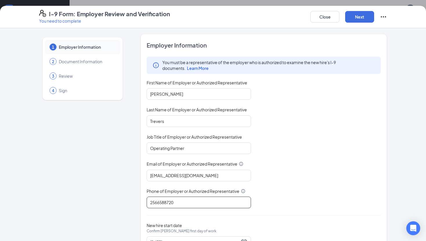
scroll to position [26, 0]
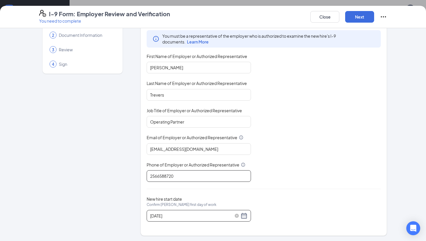
type input "2566588720"
click at [246, 217] on div "[DATE]" at bounding box center [198, 215] width 97 height 7
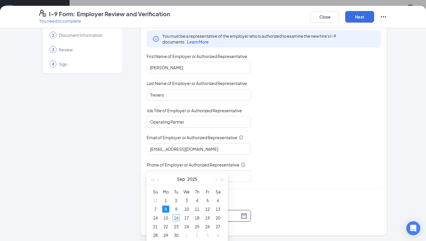
scroll to position [151, 0]
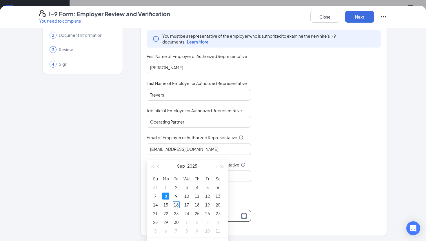
type input "[DATE]"
click at [177, 203] on div "16" at bounding box center [176, 204] width 7 height 7
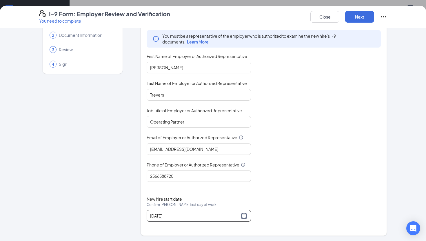
scroll to position [192, 0]
click at [368, 16] on button "Next" at bounding box center [359, 17] width 29 height 12
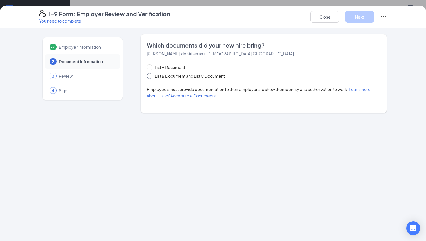
click at [153, 76] on span "List B Document and List C Document" at bounding box center [189, 76] width 75 height 6
click at [151, 76] on input "List B Document and List C Document" at bounding box center [149, 75] width 4 height 4
radio input "true"
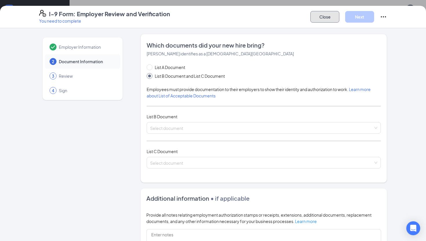
click at [329, 20] on button "Close" at bounding box center [324, 17] width 29 height 12
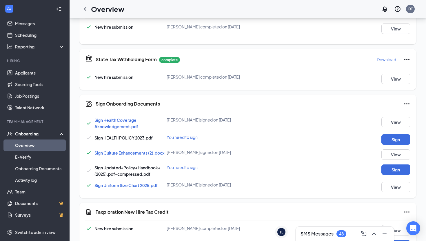
scroll to position [425, 0]
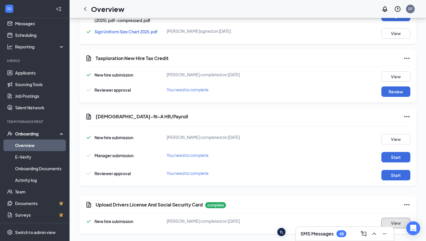
click at [402, 222] on button "View" at bounding box center [395, 223] width 29 height 10
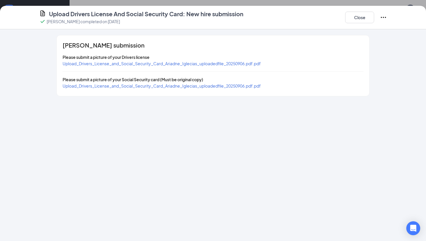
click at [203, 63] on span "Upload_Drivers_License_and_Social_Security_Card_Ariadne_Iglecias_uploadedfile_2…" at bounding box center [162, 63] width 198 height 5
click at [104, 85] on span "Upload_Drivers_License_and_Social_Security_Card_Ariadne_Iglecias_uploadedfile_2…" at bounding box center [162, 85] width 198 height 5
click at [351, 16] on button "Close" at bounding box center [359, 18] width 29 height 12
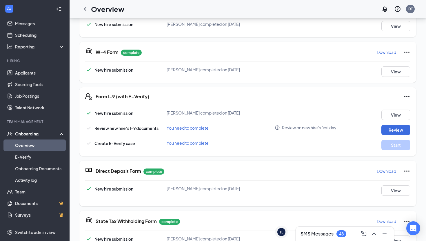
scroll to position [126, 0]
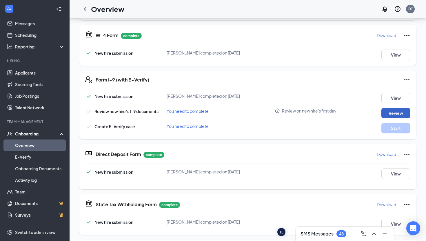
click at [388, 111] on button "Review" at bounding box center [395, 113] width 29 height 10
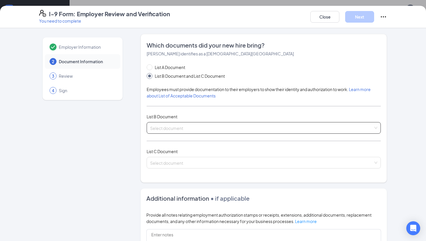
click at [170, 132] on span at bounding box center [261, 127] width 223 height 11
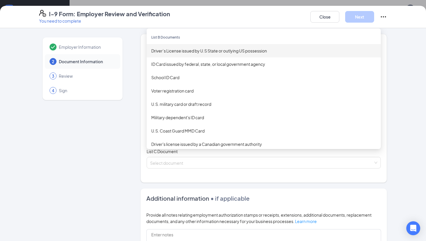
click at [179, 54] on div "Driver’s License issued by U.S State or outlying US possession" at bounding box center [264, 50] width 234 height 13
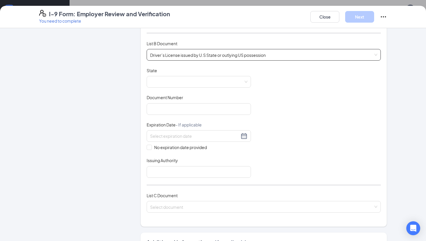
scroll to position [82, 0]
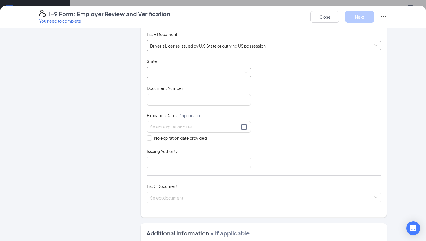
click at [175, 71] on span at bounding box center [198, 72] width 97 height 11
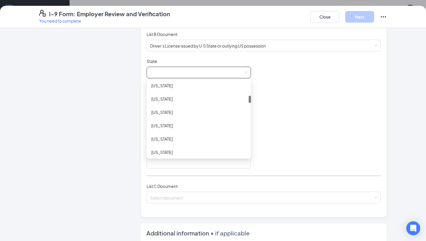
scroll to position [136, 0]
click at [180, 99] on div "[US_STATE]" at bounding box center [198, 100] width 95 height 6
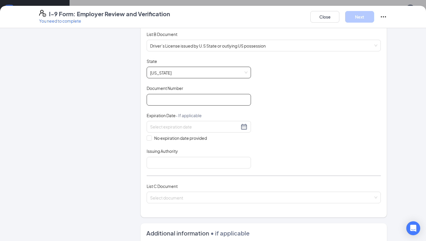
click at [203, 97] on input "Document Number" at bounding box center [199, 100] width 104 height 12
click at [190, 99] on input "Document Number" at bounding box center [199, 100] width 104 height 12
paste input "071284590"
type input "071284590"
click at [243, 128] on div at bounding box center [198, 126] width 97 height 7
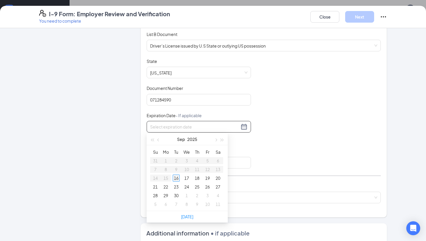
type input "[DATE]"
click at [175, 178] on div "16" at bounding box center [176, 178] width 7 height 7
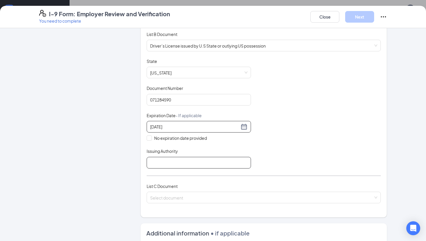
click at [165, 161] on input "Issuing Authority" at bounding box center [199, 163] width 104 height 12
type input "State of [US_STATE]"
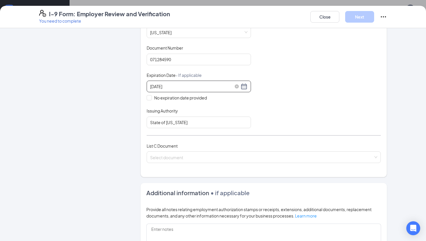
click at [188, 87] on input "[DATE]" at bounding box center [194, 86] width 89 height 6
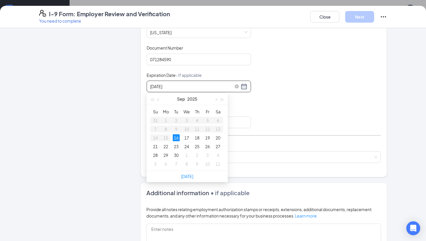
click at [188, 87] on input "[DATE]" at bounding box center [194, 86] width 89 height 6
paste input "[DATE]"
type input "[DATE]"
click at [177, 137] on div "16" at bounding box center [176, 137] width 7 height 7
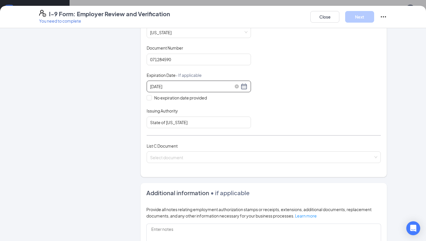
click at [221, 88] on input "[DATE]" at bounding box center [194, 86] width 89 height 6
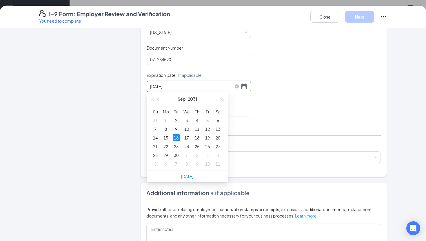
click at [221, 88] on input "[DATE]" at bounding box center [194, 86] width 89 height 6
paste input "[DATE]"
type input "[DATE]"
click at [301, 92] on div "Document Title Driver’s License issued by U.S State or outlying US possession S…" at bounding box center [264, 73] width 234 height 110
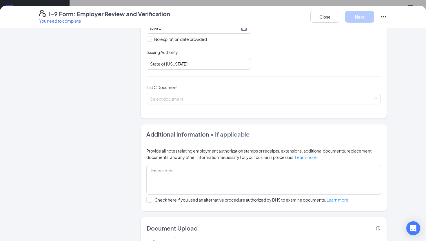
scroll to position [190, 0]
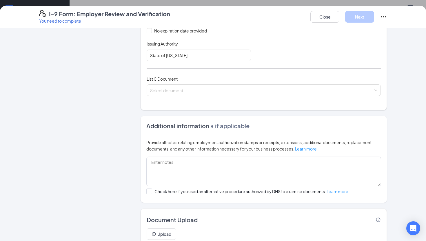
click at [262, 101] on div "List C Document Select document" at bounding box center [264, 89] width 234 height 27
click at [260, 89] on input "search" at bounding box center [261, 89] width 223 height 9
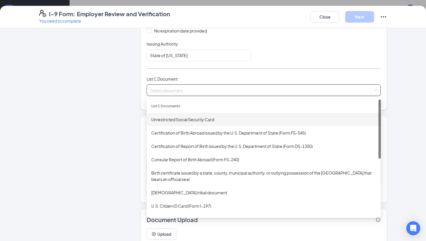
click at [194, 119] on div "Unrestricted Social Security Card" at bounding box center [263, 119] width 225 height 6
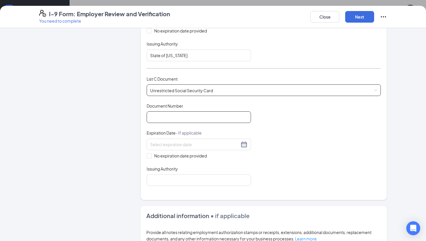
click at [190, 113] on input "Document Number" at bounding box center [199, 117] width 104 height 12
paste input "675-38-8784"
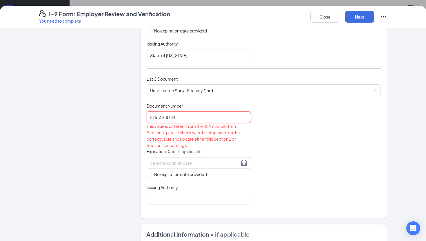
click at [159, 118] on input "675-38-8784" at bounding box center [199, 117] width 104 height 12
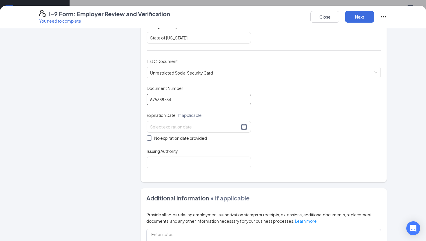
scroll to position [209, 0]
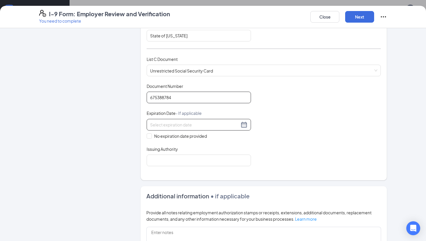
type input "675388784"
click at [246, 125] on div at bounding box center [198, 124] width 97 height 7
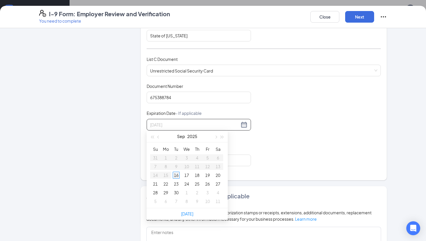
type input "[DATE]"
click at [176, 177] on div "16" at bounding box center [176, 175] width 7 height 7
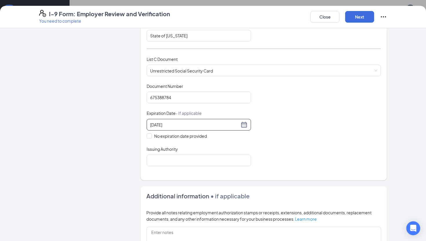
click at [151, 130] on div "[DATE] No expiration date provided" at bounding box center [199, 129] width 104 height 20
click at [149, 134] on input "No expiration date provided" at bounding box center [149, 135] width 4 height 4
checkbox input "true"
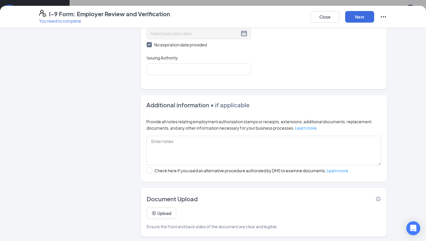
scroll to position [176, 0]
click at [225, 63] on input "Issuing Authority" at bounding box center [199, 69] width 104 height 12
type input "Social Security Administration"
click at [365, 20] on button "Next" at bounding box center [359, 17] width 29 height 12
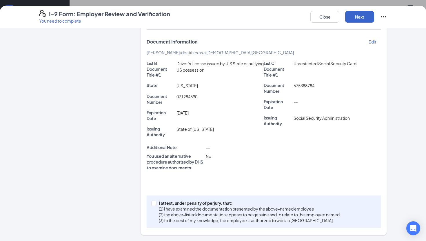
scroll to position [120, 0]
click at [153, 202] on input "I attest, under penalty of [PERSON_NAME], that: (1) I have examined the documen…" at bounding box center [153, 203] width 4 height 4
checkbox input "true"
click at [360, 10] on div "Close Next" at bounding box center [348, 17] width 77 height 14
click at [357, 17] on button "Next" at bounding box center [359, 17] width 29 height 12
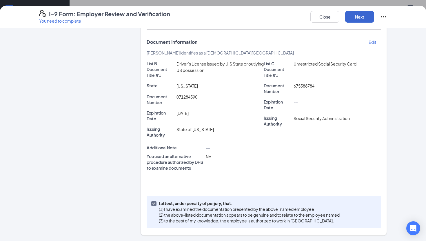
scroll to position [0, 0]
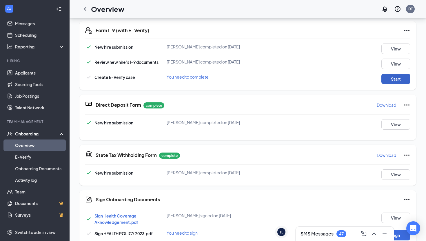
click at [385, 82] on button "Start" at bounding box center [395, 79] width 29 height 10
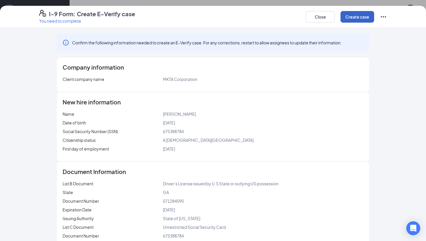
click at [369, 21] on button "Create case" at bounding box center [358, 17] width 34 height 12
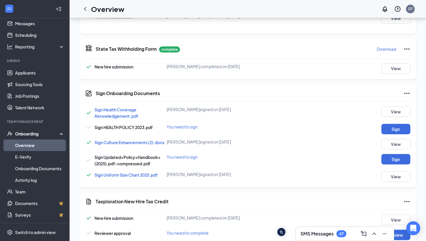
scroll to position [321, 0]
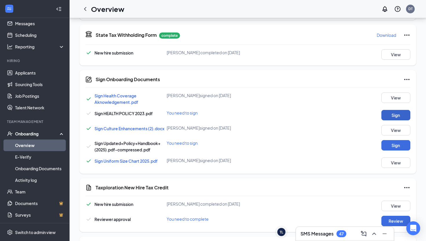
click at [387, 120] on button "Sign" at bounding box center [395, 115] width 29 height 10
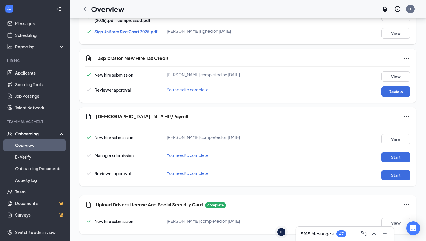
scroll to position [464, 0]
click at [384, 93] on button "Review" at bounding box center [395, 91] width 29 height 10
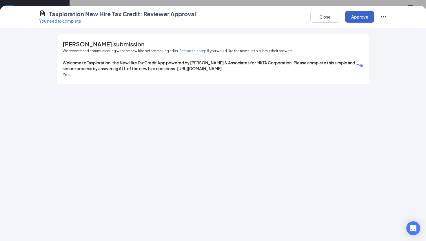
click at [352, 22] on button "Approve" at bounding box center [359, 17] width 29 height 12
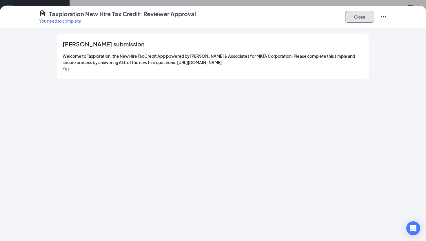
click at [365, 14] on button "Close" at bounding box center [359, 17] width 29 height 12
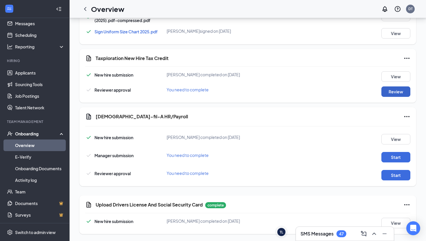
scroll to position [464, 0]
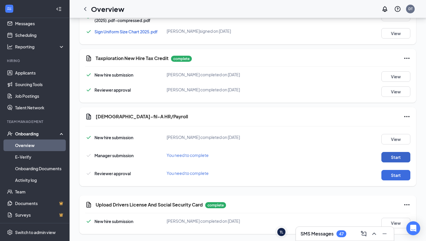
click at [391, 153] on button "Start" at bounding box center [395, 157] width 29 height 10
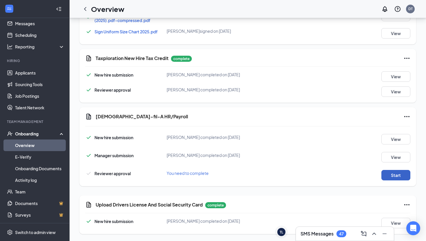
click at [395, 178] on button "Start" at bounding box center [395, 175] width 29 height 10
click at [386, 176] on button "Start" at bounding box center [395, 175] width 29 height 10
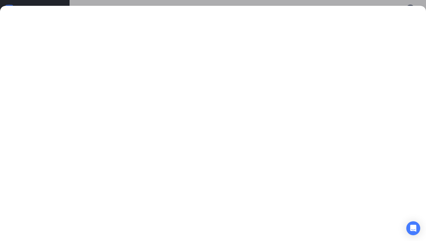
scroll to position [0, 0]
click at [281, 8] on div at bounding box center [213, 123] width 426 height 235
click at [193, 6] on div at bounding box center [213, 123] width 426 height 235
click at [195, 3] on div at bounding box center [213, 120] width 426 height 241
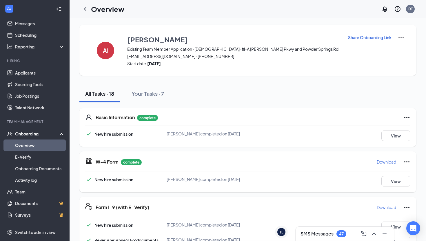
scroll to position [464, 0]
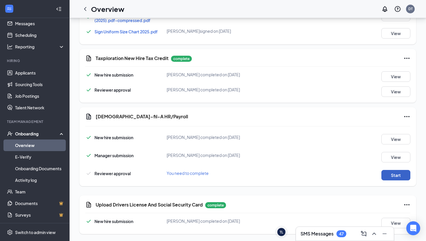
click at [392, 172] on button "Start" at bounding box center [395, 175] width 29 height 10
click at [398, 177] on button "Start" at bounding box center [395, 175] width 29 height 10
click at [411, 117] on div "[DEMOGRAPHIC_DATA]-fil-A HR/Payroll New hire submission [PERSON_NAME] completed…" at bounding box center [247, 146] width 337 height 79
click at [408, 116] on icon "Ellipses" at bounding box center [406, 116] width 5 height 1
click at [395, 135] on span "Mark as complete" at bounding box center [385, 138] width 34 height 6
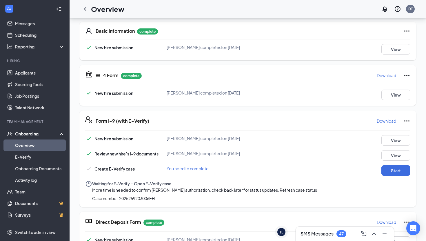
scroll to position [87, 0]
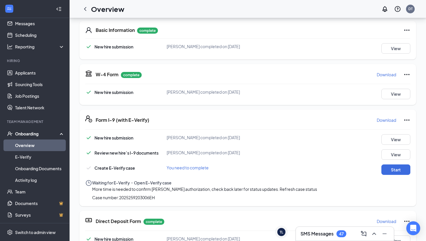
click at [29, 146] on link "Overview" at bounding box center [40, 145] width 50 height 12
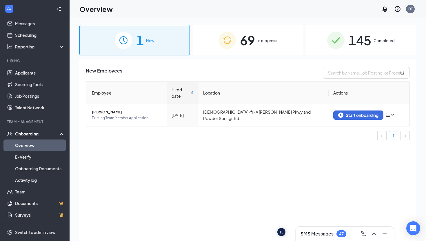
click at [281, 32] on div "69 In progress" at bounding box center [248, 40] width 110 height 30
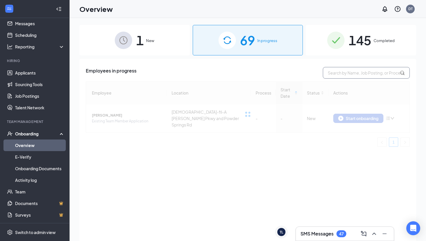
click at [341, 73] on input "text" at bounding box center [366, 73] width 87 height 12
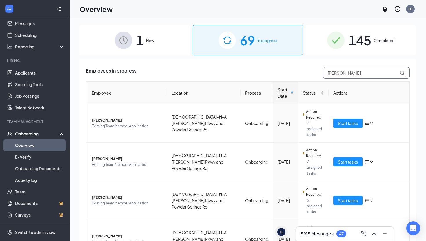
type input "[PERSON_NAME]"
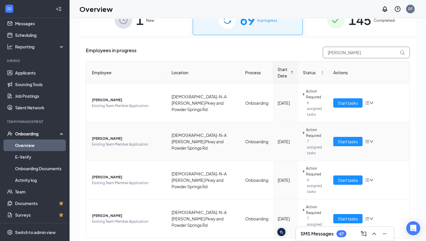
scroll to position [12, 0]
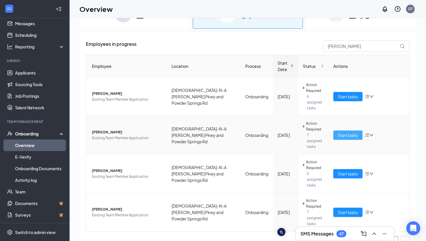
click at [340, 132] on span "Start tasks" at bounding box center [348, 135] width 20 height 6
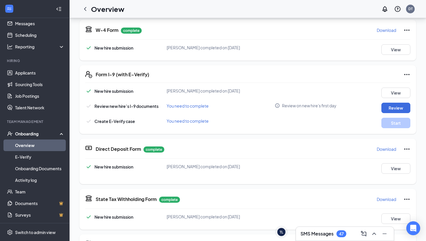
scroll to position [128, 0]
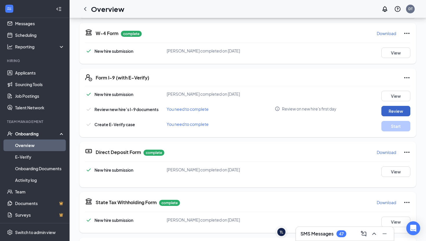
click at [397, 115] on button "Review" at bounding box center [395, 111] width 29 height 10
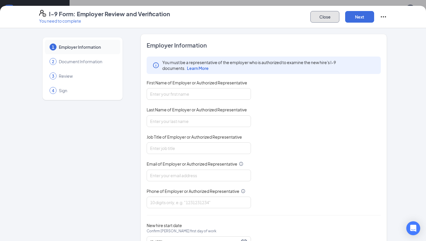
click at [324, 18] on button "Close" at bounding box center [324, 17] width 29 height 12
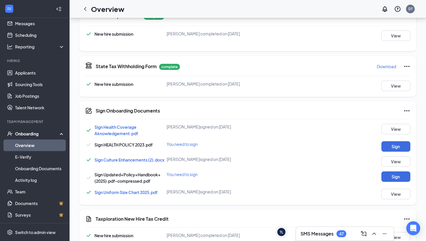
scroll to position [425, 0]
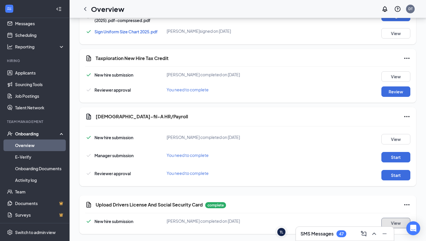
click at [393, 219] on button "View" at bounding box center [395, 223] width 29 height 10
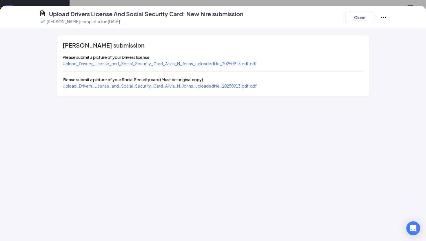
click at [255, 64] on span "Upload_Drivers_License_and_Social_Security_Card_Alivia_N_Johns_uploadedfile_202…" at bounding box center [160, 63] width 194 height 5
click at [122, 87] on span "Upload_Drivers_License_and_Social_Security_Card_Alivia_N_Johns_uploadedfile_202…" at bounding box center [160, 85] width 194 height 5
click at [358, 16] on button "Close" at bounding box center [359, 18] width 29 height 12
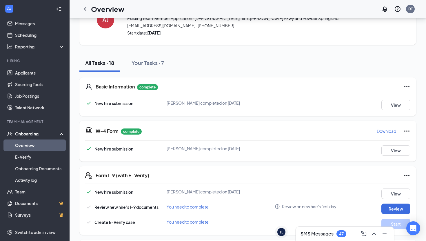
scroll to position [0, 0]
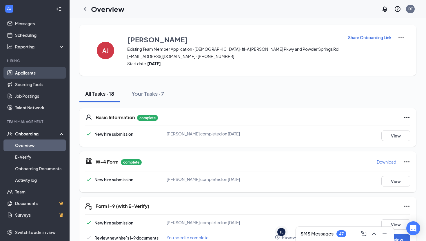
click at [36, 71] on link "Applicants" at bounding box center [40, 73] width 50 height 12
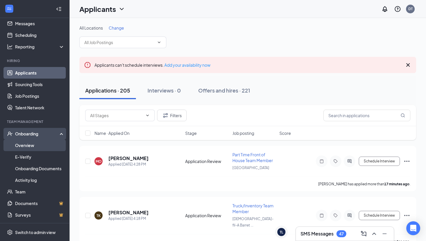
click at [28, 145] on link "Overview" at bounding box center [40, 145] width 50 height 12
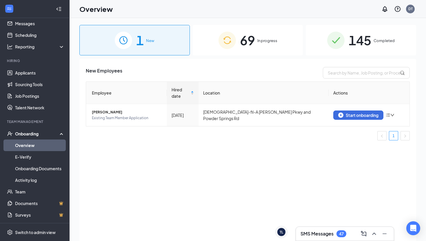
click at [251, 48] on span "69" at bounding box center [247, 40] width 15 height 20
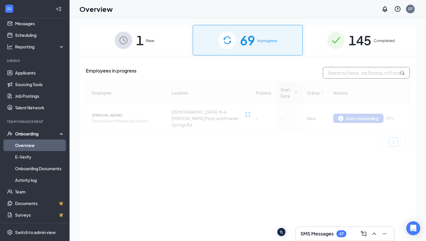
click at [346, 75] on input "text" at bounding box center [366, 73] width 87 height 12
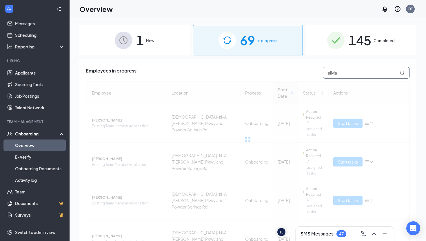
type input "alivia"
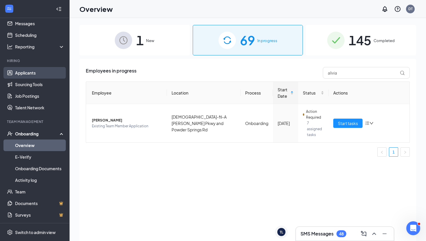
click at [37, 73] on link "Applicants" at bounding box center [40, 73] width 50 height 12
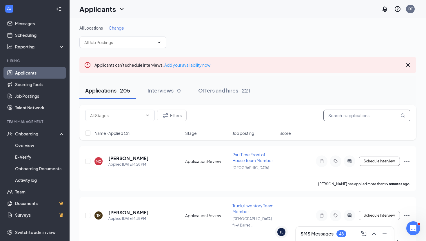
click at [369, 117] on input "text" at bounding box center [367, 116] width 87 height 12
type input "Tamia"
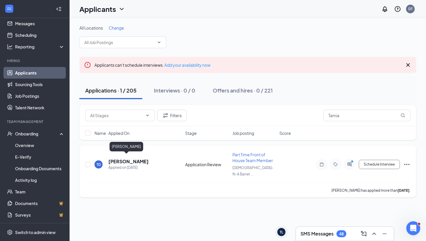
click at [121, 158] on h5 "[PERSON_NAME]" at bounding box center [128, 161] width 40 height 6
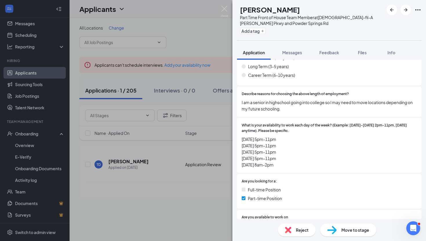
scroll to position [172, 0]
drag, startPoint x: 305, startPoint y: 38, endPoint x: 307, endPoint y: 41, distance: 3.5
click at [307, 41] on div "TD [PERSON_NAME] Part Time Front of House Team Member at [DEMOGRAPHIC_DATA]-fil…" at bounding box center [329, 120] width 194 height 241
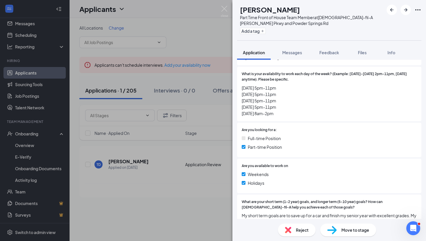
scroll to position [224, 0]
click at [329, 50] on span "Feedback" at bounding box center [329, 52] width 20 height 5
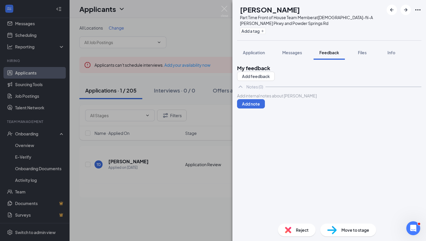
click at [281, 108] on div "Add internal notes about [PERSON_NAME] Add note" at bounding box center [329, 100] width 184 height 16
click at [281, 99] on div at bounding box center [329, 96] width 184 height 6
click at [265, 115] on button "Add note" at bounding box center [251, 109] width 28 height 9
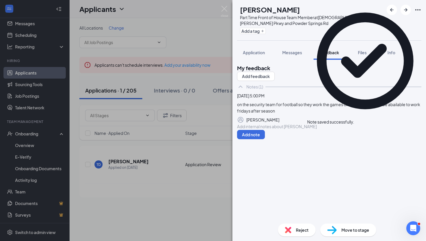
click at [272, 130] on div at bounding box center [329, 126] width 184 height 6
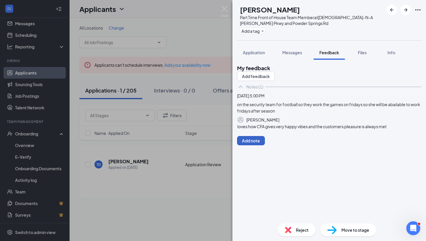
click at [265, 145] on button "Add note" at bounding box center [251, 140] width 28 height 9
click at [254, 52] on span "Application" at bounding box center [254, 52] width 22 height 5
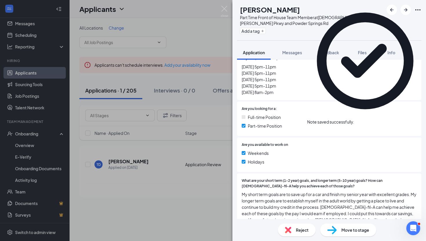
scroll to position [295, 0]
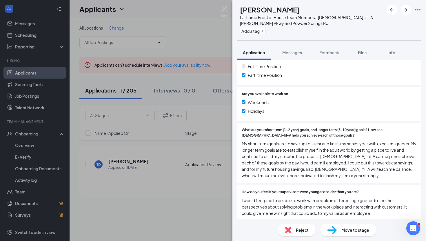
click at [324, 144] on span "My short term goals are to save up for a car and finish my senior year with exc…" at bounding box center [329, 159] width 175 height 38
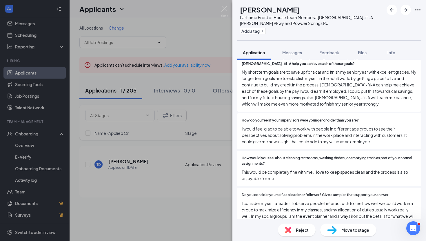
scroll to position [369, 0]
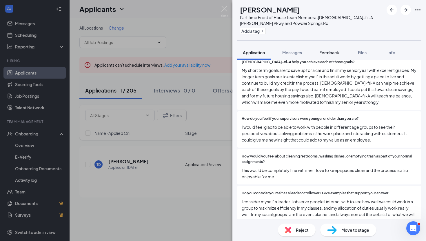
click at [333, 50] on span "Feedback" at bounding box center [329, 52] width 20 height 5
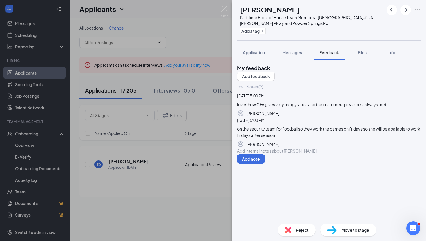
click at [279, 163] on div "Add internal notes about [PERSON_NAME] Add note" at bounding box center [329, 156] width 184 height 16
click at [273, 163] on div "Add internal notes about [PERSON_NAME] Add note" at bounding box center [329, 156] width 184 height 16
click at [273, 154] on div at bounding box center [329, 151] width 184 height 6
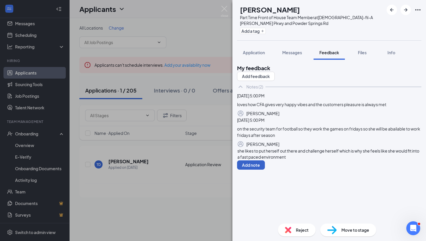
click at [265, 170] on button "Add note" at bounding box center [251, 164] width 28 height 9
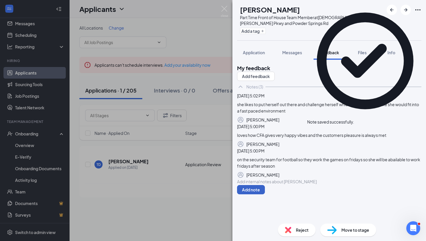
scroll to position [40, 0]
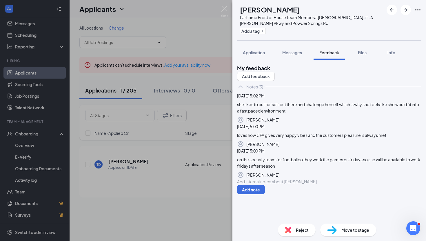
click at [290, 185] on div at bounding box center [329, 182] width 184 height 6
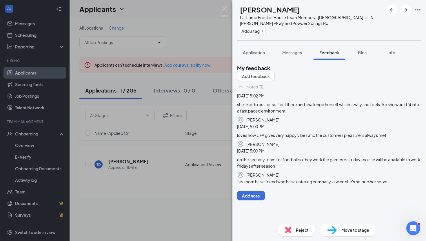
click at [263, 191] on div at bounding box center [329, 188] width 184 height 6
click at [265, 199] on button "Add note" at bounding box center [251, 195] width 28 height 9
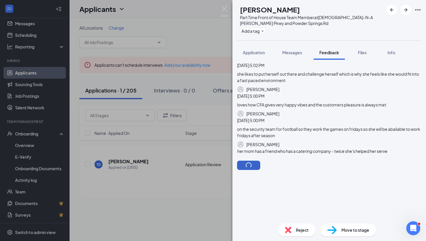
scroll to position [40, 0]
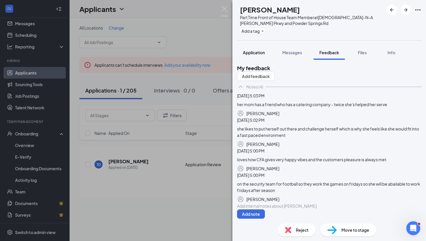
click at [253, 53] on span "Application" at bounding box center [254, 52] width 22 height 5
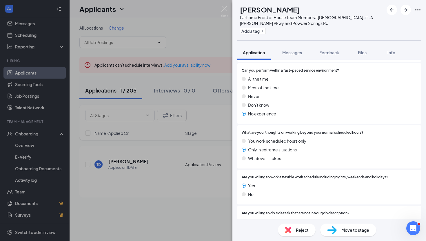
scroll to position [634, 0]
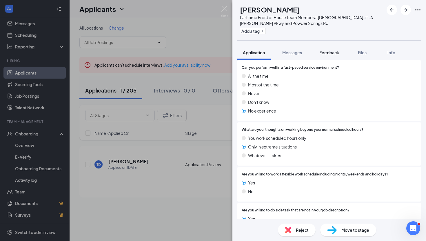
click at [331, 47] on button "Feedback" at bounding box center [329, 52] width 31 height 14
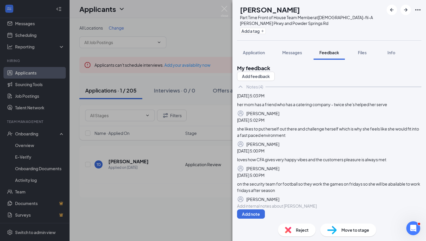
scroll to position [77, 0]
click at [275, 204] on div at bounding box center [329, 206] width 184 height 6
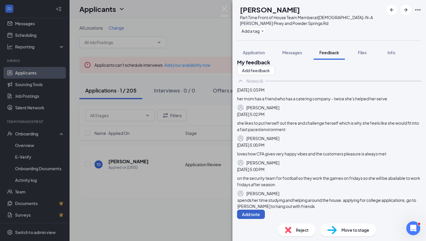
click at [265, 210] on button "Add note" at bounding box center [251, 214] width 28 height 9
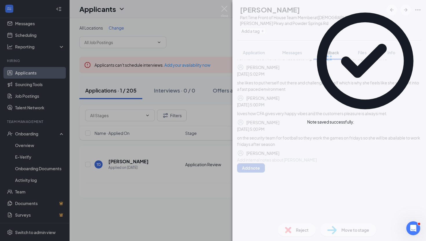
scroll to position [0, 0]
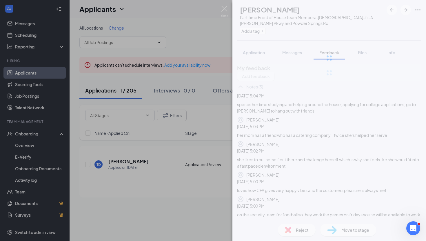
click at [423, 155] on div "TD [PERSON_NAME] Part Time Front of House Team Member at [DEMOGRAPHIC_DATA]-fil…" at bounding box center [329, 120] width 194 height 241
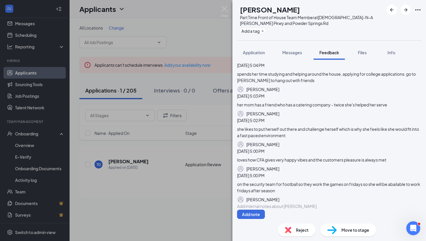
scroll to position [120, 0]
click at [257, 54] on span "Application" at bounding box center [254, 52] width 22 height 5
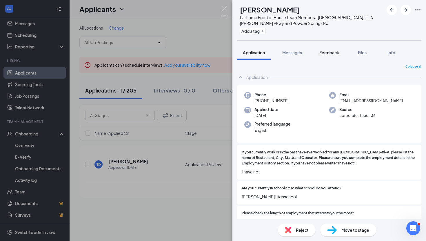
click at [334, 54] on span "Feedback" at bounding box center [329, 52] width 20 height 5
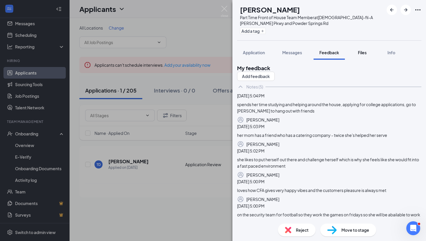
click at [359, 54] on span "Files" at bounding box center [362, 52] width 9 height 5
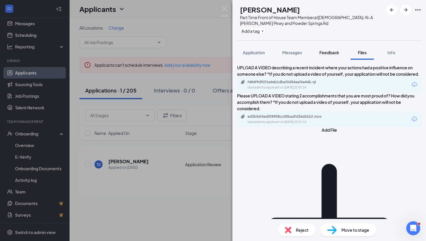
click at [335, 55] on div "Feedback" at bounding box center [329, 53] width 20 height 6
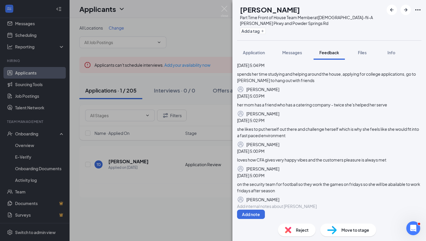
scroll to position [120, 0]
click at [305, 205] on div at bounding box center [329, 206] width 184 height 6
click at [344, 209] on div "Coming in for observation [DATE]" at bounding box center [329, 206] width 184 height 6
click at [353, 209] on div "Coming in for observation [DATE] 5pm" at bounding box center [329, 206] width 184 height 6
click at [265, 210] on button "Add note" at bounding box center [251, 214] width 28 height 9
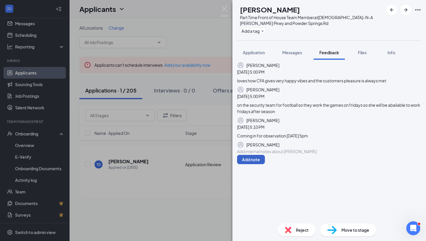
scroll to position [0, 0]
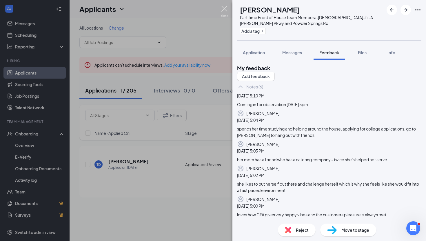
click at [226, 11] on img at bounding box center [224, 11] width 7 height 11
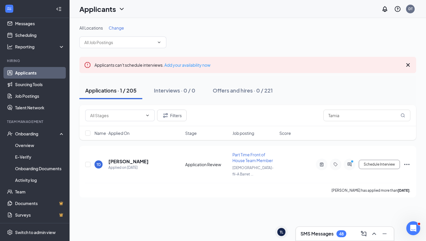
click at [32, 76] on link "Applicants" at bounding box center [40, 73] width 50 height 12
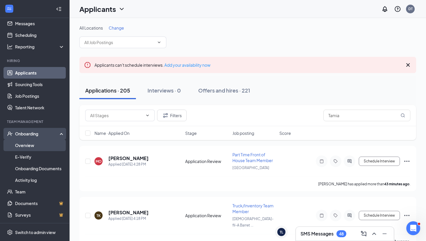
click at [17, 148] on link "Overview" at bounding box center [40, 145] width 50 height 12
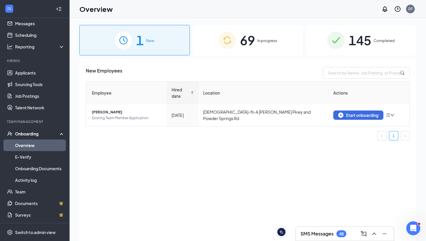
click at [250, 45] on span "69" at bounding box center [247, 40] width 15 height 20
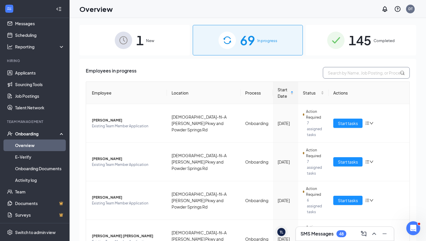
click at [345, 73] on input "text" at bounding box center [366, 73] width 87 height 12
type input "alivia"
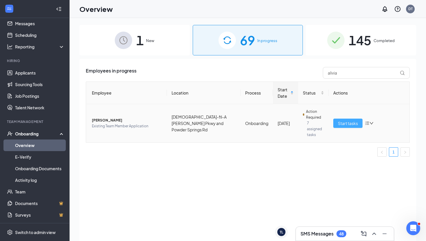
click at [353, 121] on span "Start tasks" at bounding box center [348, 123] width 20 height 6
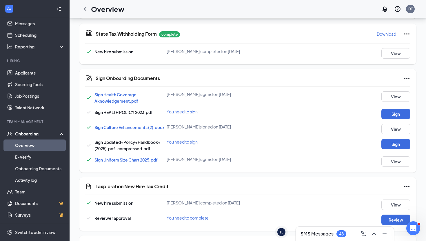
scroll to position [425, 0]
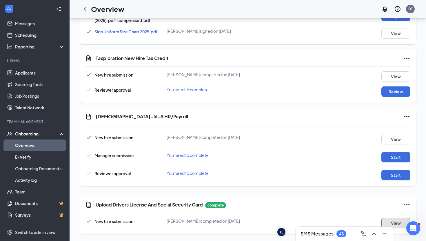
click at [396, 226] on button "View" at bounding box center [395, 223] width 29 height 10
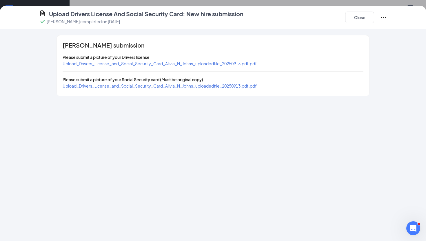
click at [217, 62] on span "Upload_Drivers_License_and_Social_Security_Card_Alivia_N_Johns_uploadedfile_202…" at bounding box center [160, 63] width 194 height 5
click at [110, 87] on span "Upload_Drivers_License_and_Social_Security_Card_Alivia_N_Johns_uploadedfile_202…" at bounding box center [160, 85] width 194 height 5
click at [357, 19] on button "Close" at bounding box center [359, 18] width 29 height 12
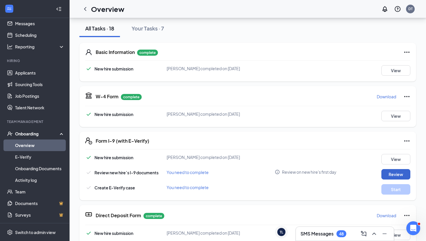
scroll to position [67, 0]
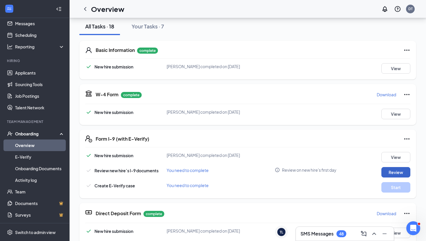
click at [394, 171] on button "Review" at bounding box center [395, 172] width 29 height 10
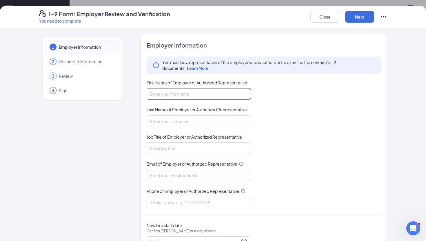
click at [208, 92] on input "First Name of Employer or Authorized Representative" at bounding box center [199, 94] width 104 height 12
drag, startPoint x: 201, startPoint y: 97, endPoint x: 134, endPoint y: 91, distance: 67.2
click at [134, 91] on div "1 Employer Information 2 Document Information 3 Review 4 Sign Employer Informat…" at bounding box center [213, 148] width 348 height 228
type input "[PERSON_NAME]"
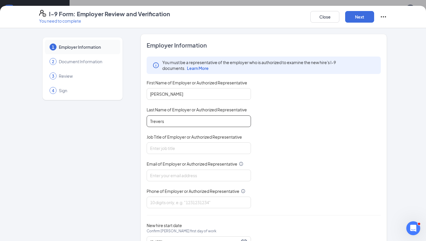
type input "Trevers"
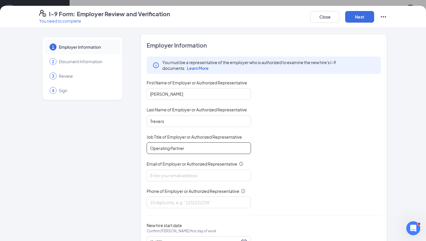
type input "Operating Partner"
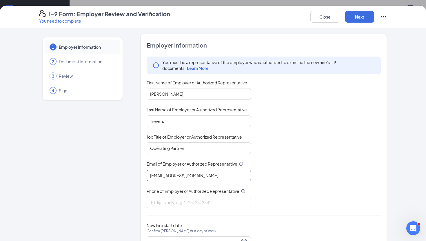
type input "[EMAIL_ADDRESS][DOMAIN_NAME]"
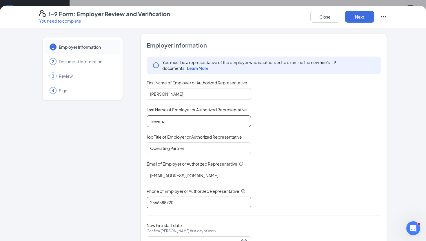
scroll to position [26, 0]
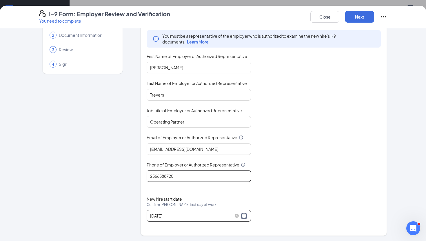
type input "2566588720"
click at [246, 212] on div "[DATE]" at bounding box center [198, 215] width 97 height 7
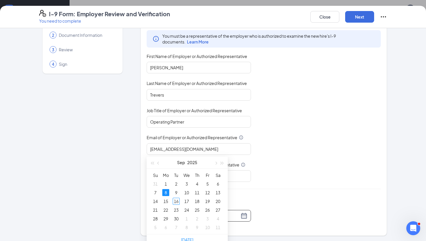
scroll to position [138, 0]
type input "[DATE]"
click at [176, 195] on div "16" at bounding box center [176, 196] width 7 height 7
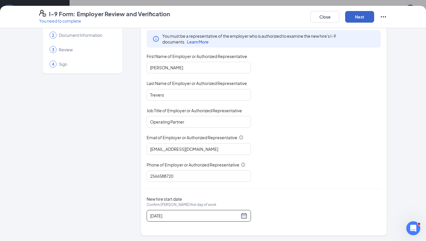
click at [352, 18] on button "Next" at bounding box center [359, 17] width 29 height 12
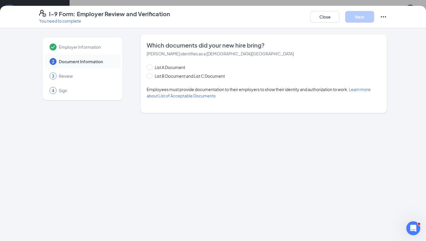
scroll to position [0, 0]
click at [154, 75] on span "List B Document and List C Document" at bounding box center [189, 76] width 75 height 6
click at [151, 75] on input "List B Document and List C Document" at bounding box center [149, 75] width 4 height 4
radio input "true"
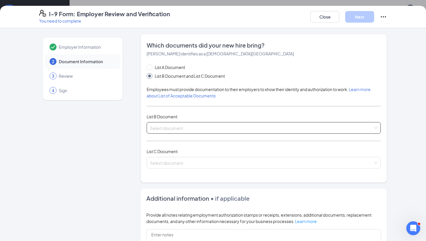
click at [187, 127] on input "search" at bounding box center [261, 126] width 223 height 9
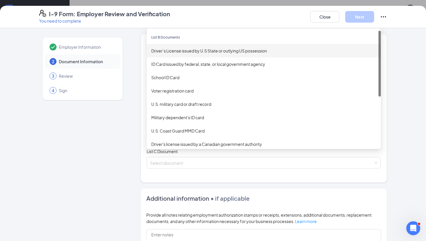
click at [186, 50] on div "Driver’s License issued by U.S State or outlying US possession" at bounding box center [263, 51] width 225 height 6
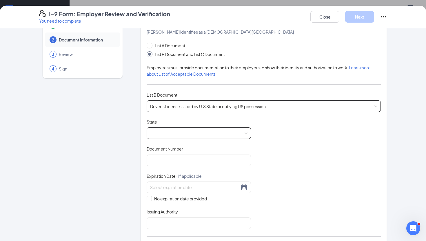
scroll to position [24, 0]
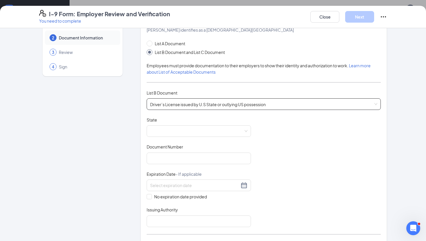
click at [167, 123] on div "State" at bounding box center [199, 121] width 104 height 8
click at [167, 132] on span at bounding box center [198, 131] width 97 height 11
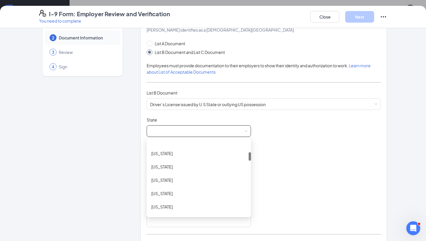
scroll to position [102, 0]
click at [159, 193] on div "[US_STATE]" at bounding box center [198, 191] width 95 height 6
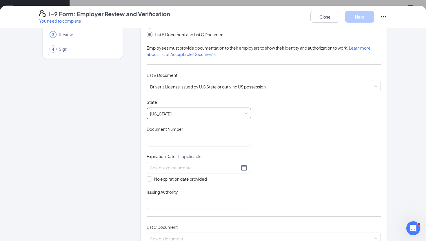
scroll to position [51, 0]
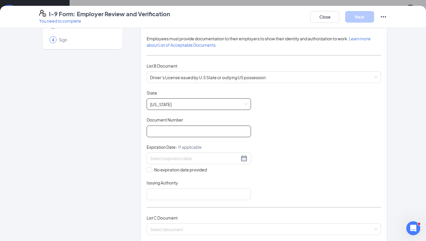
click at [187, 132] on input "Document Number" at bounding box center [199, 132] width 104 height 12
paste input ".071318876"
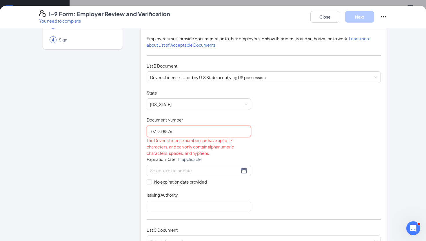
click at [151, 131] on input ".071318876" at bounding box center [199, 132] width 104 height 12
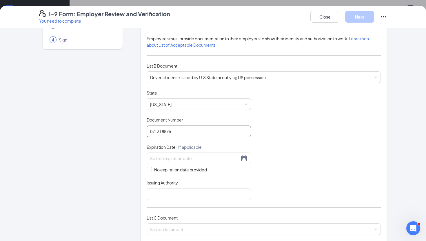
type input "071318876"
click at [179, 158] on input at bounding box center [194, 158] width 89 height 6
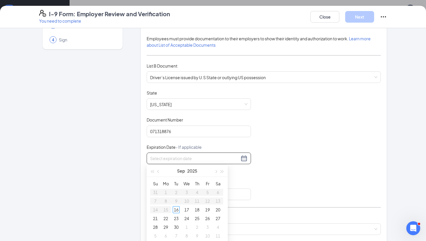
paste input "[DATE]"
click at [219, 192] on div "1" at bounding box center [218, 192] width 7 height 7
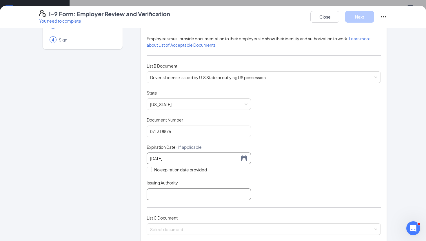
type input "[DATE]"
click at [170, 193] on input "Issuing Authority" at bounding box center [199, 194] width 104 height 12
type input "State of [US_STATE]"
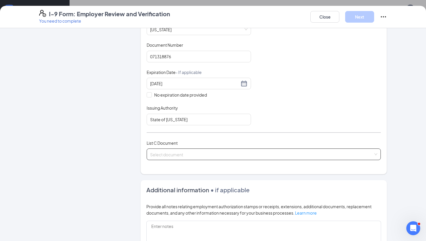
click at [181, 150] on input "search" at bounding box center [261, 153] width 223 height 9
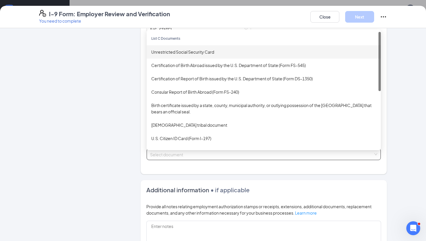
click at [199, 46] on div "Unrestricted Social Security Card" at bounding box center [264, 51] width 234 height 13
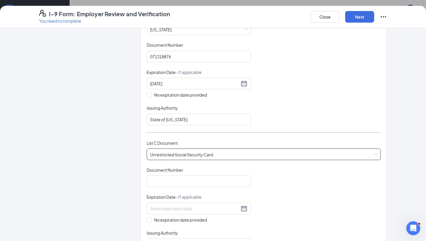
click at [174, 189] on div "Document Title Unrestricted Social Security Card Document Number Expiration Dat…" at bounding box center [264, 208] width 234 height 83
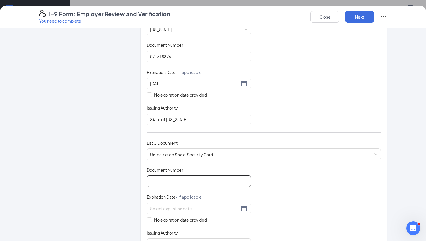
click at [174, 181] on input "Document Number" at bounding box center [199, 181] width 104 height 12
paste input "674434-7325"
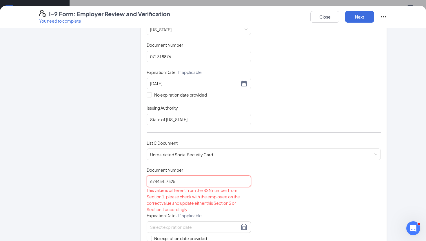
click at [166, 180] on input "674434-7325" at bounding box center [199, 181] width 104 height 12
type input "6744347325"
drag, startPoint x: 182, startPoint y: 181, endPoint x: 131, endPoint y: 181, distance: 50.7
click at [131, 181] on div "Employer Information 2 Document Information 3 Review 4 Sign Which documents did…" at bounding box center [213, 169] width 348 height 522
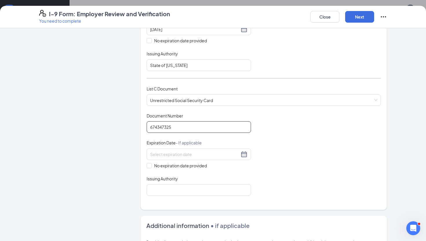
scroll to position [188, 0]
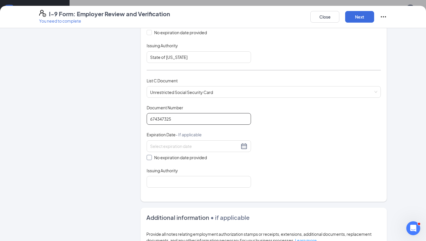
type input "674347325"
click at [148, 156] on input "No expiration date provided" at bounding box center [149, 157] width 4 height 4
checkbox input "true"
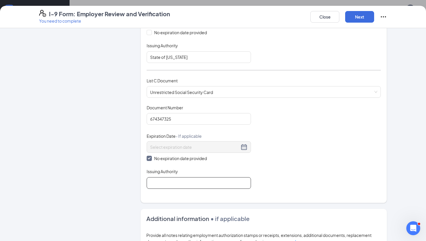
click at [155, 183] on input "Issuing Authority" at bounding box center [199, 183] width 104 height 12
type input "Social Security Administration"
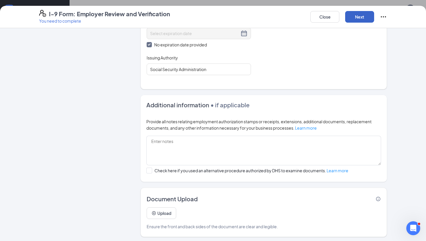
click at [356, 18] on button "Next" at bounding box center [359, 17] width 29 height 12
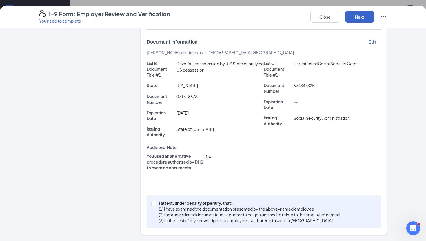
scroll to position [120, 0]
click at [152, 203] on input "I attest, under penalty of [PERSON_NAME], that: (1) I have examined the documen…" at bounding box center [153, 203] width 4 height 4
checkbox input "true"
click at [357, 10] on div "Close Next" at bounding box center [348, 17] width 77 height 14
click at [357, 15] on button "Next" at bounding box center [359, 17] width 29 height 12
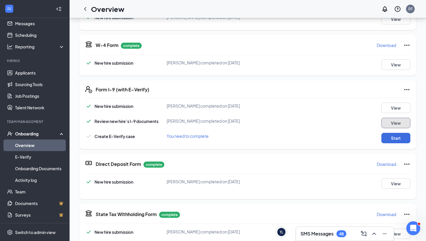
scroll to position [122, 0]
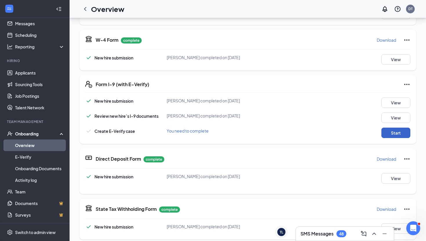
click at [398, 136] on button "Start" at bounding box center [395, 133] width 29 height 10
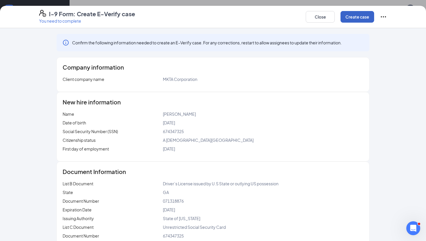
click at [361, 18] on button "Create case" at bounding box center [358, 17] width 34 height 12
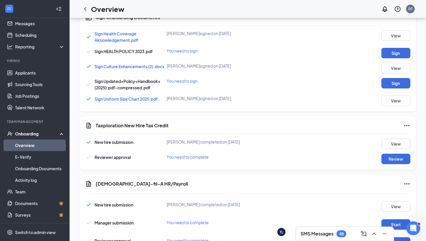
scroll to position [366, 0]
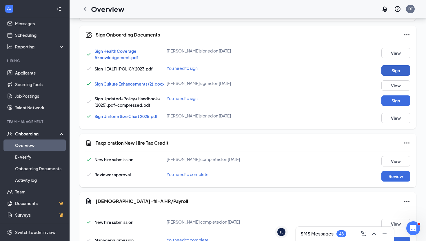
click at [390, 76] on button "Sign" at bounding box center [395, 70] width 29 height 10
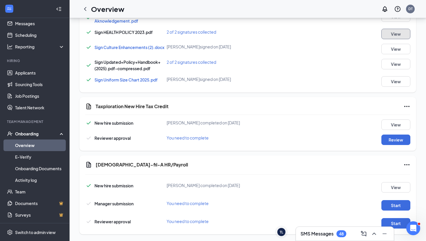
scroll to position [418, 0]
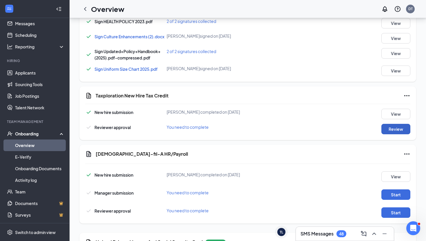
click at [404, 134] on button "Review" at bounding box center [395, 129] width 29 height 10
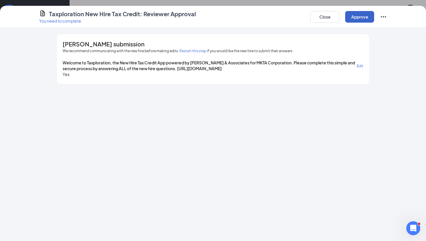
click at [363, 14] on button "Approve" at bounding box center [359, 17] width 29 height 12
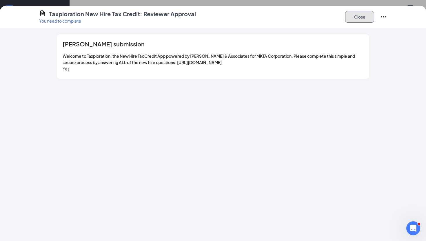
click at [355, 19] on button "Close" at bounding box center [359, 17] width 29 height 12
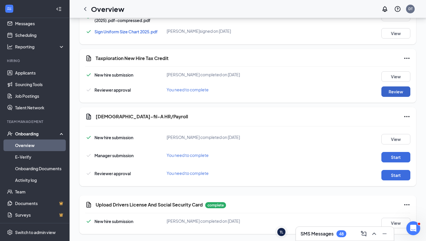
scroll to position [463, 0]
click at [386, 152] on div "Manager submission You need to complete Start" at bounding box center [247, 155] width 325 height 13
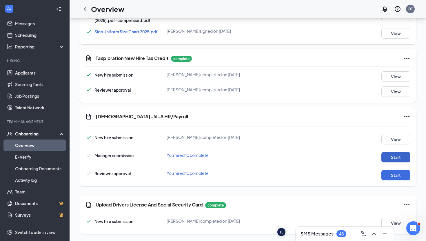
click at [384, 153] on button "Start" at bounding box center [395, 157] width 29 height 10
click at [391, 170] on div "Reviewer approval You need to complete Start" at bounding box center [247, 173] width 325 height 13
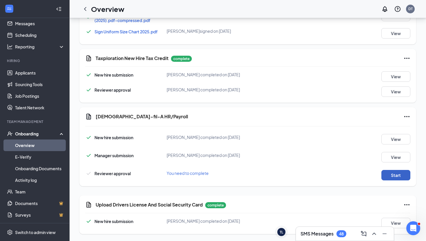
click at [390, 171] on button "Start" at bounding box center [395, 175] width 29 height 10
click at [393, 174] on button "Start" at bounding box center [395, 175] width 29 height 10
click at [391, 175] on button "Start" at bounding box center [395, 175] width 29 height 10
click at [406, 114] on icon "Ellipses" at bounding box center [407, 116] width 7 height 7
click at [383, 135] on span "Mark as complete" at bounding box center [385, 138] width 34 height 6
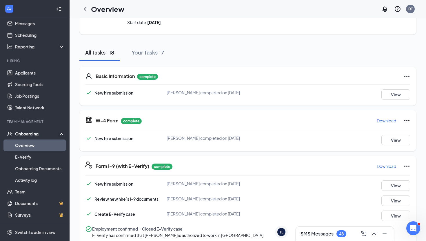
scroll to position [0, 0]
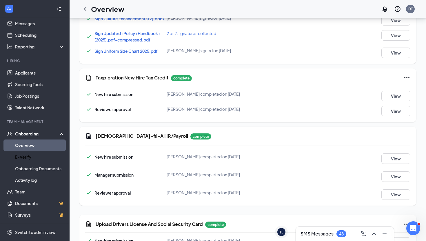
click at [41, 145] on link "Overview" at bounding box center [40, 145] width 50 height 12
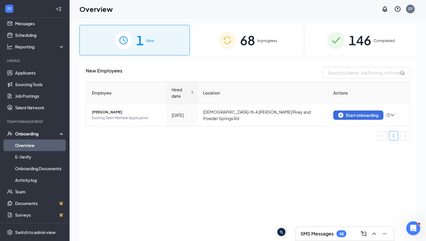
click at [230, 44] on img at bounding box center [227, 40] width 17 height 17
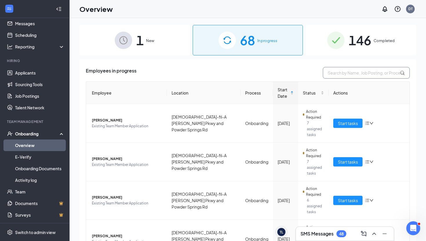
click at [335, 72] on input "text" at bounding box center [366, 73] width 87 height 12
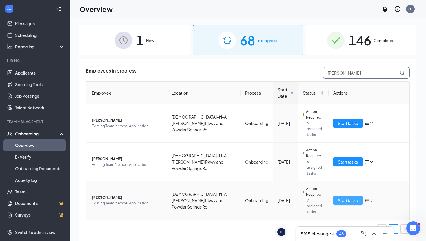
type input "[PERSON_NAME]"
click at [349, 197] on span "Start tasks" at bounding box center [348, 200] width 20 height 6
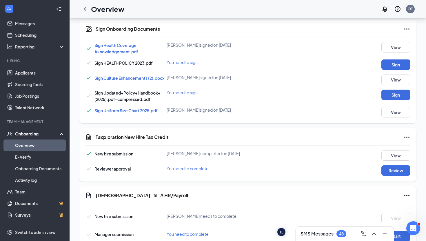
scroll to position [425, 0]
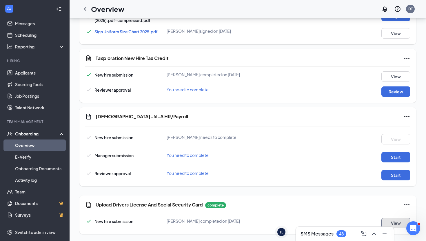
click at [398, 224] on button "View" at bounding box center [395, 223] width 29 height 10
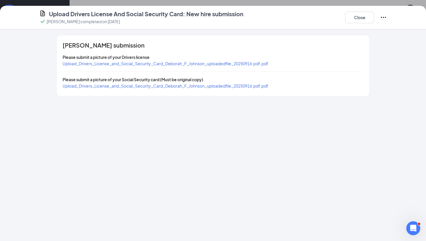
click at [153, 65] on span "Upload_Drivers_License_and_Social_Security_Card_Deborah_F_Johnson_uploadedfile_…" at bounding box center [166, 63] width 206 height 5
click at [150, 88] on span "Upload_Drivers_License_and_Social_Security_Card_Deborah_F_Johnson_uploadedfile_…" at bounding box center [166, 85] width 206 height 5
click at [368, 19] on button "Close" at bounding box center [359, 18] width 29 height 12
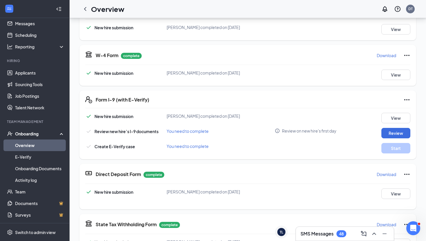
scroll to position [109, 0]
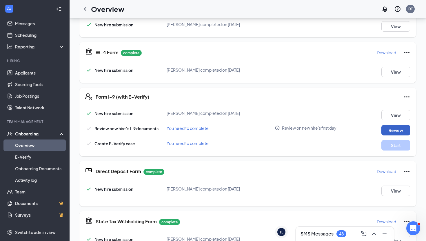
click at [393, 130] on button "Review" at bounding box center [395, 130] width 29 height 10
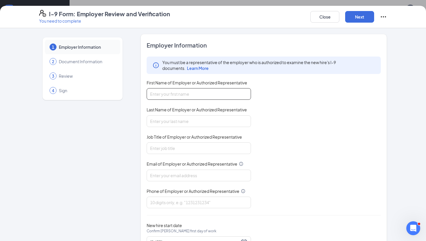
click at [228, 92] on input "First Name of Employer or Authorized Representative" at bounding box center [199, 94] width 104 height 12
type input "[PERSON_NAME]"
type input "Trevers"
type input "Operating Partner"
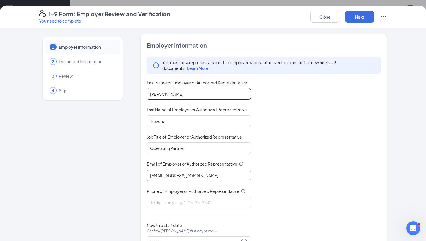
type input "[EMAIL_ADDRESS][DOMAIN_NAME]"
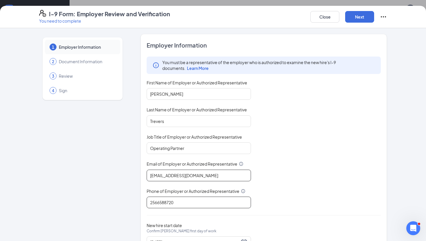
scroll to position [26, 0]
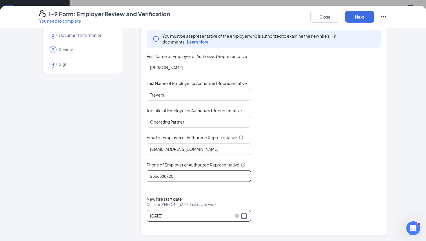
type input "2566588720"
click at [245, 215] on div "[DATE]" at bounding box center [198, 215] width 97 height 7
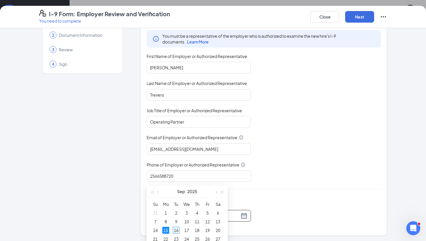
type input "[DATE]"
click at [177, 230] on div "16" at bounding box center [176, 230] width 7 height 7
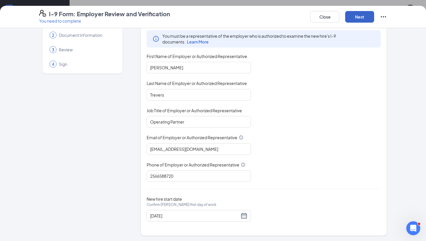
click at [364, 16] on button "Next" at bounding box center [359, 17] width 29 height 12
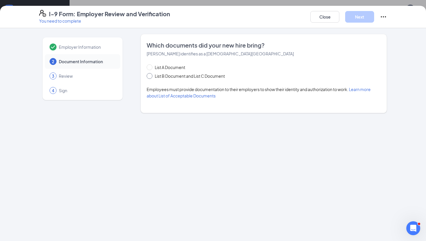
click at [157, 75] on span "List B Document and List C Document" at bounding box center [189, 76] width 75 height 6
click at [151, 75] on input "List B Document and List C Document" at bounding box center [149, 75] width 4 height 4
radio input "true"
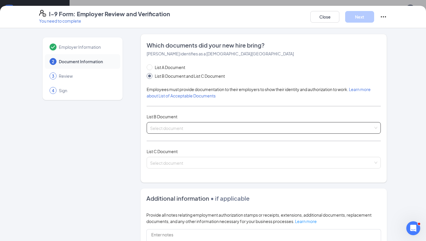
click at [206, 123] on input "search" at bounding box center [261, 126] width 223 height 9
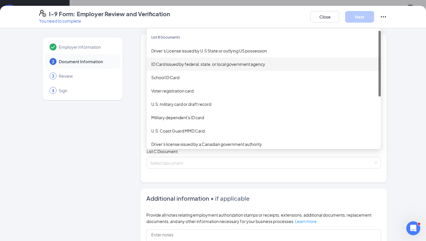
click at [170, 57] on div "ID Card issued by federal, state, or local government agency" at bounding box center [264, 63] width 234 height 13
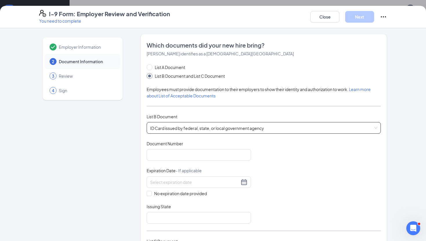
click at [191, 128] on span "ID Card issued by federal, state, or local government agency" at bounding box center [263, 127] width 227 height 11
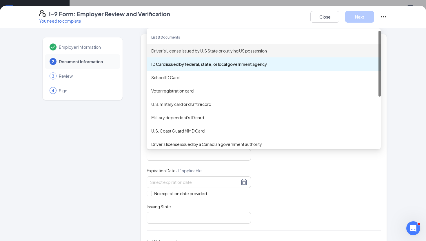
click at [195, 48] on div "Driver’s License issued by U.S State or outlying US possession" at bounding box center [263, 51] width 225 height 6
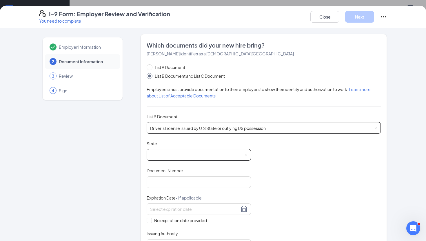
click at [168, 155] on span at bounding box center [198, 154] width 97 height 11
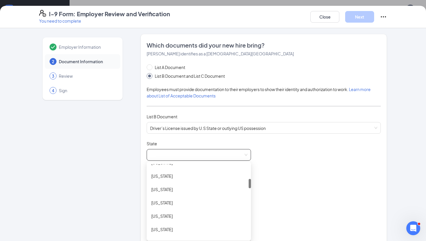
scroll to position [125, 0]
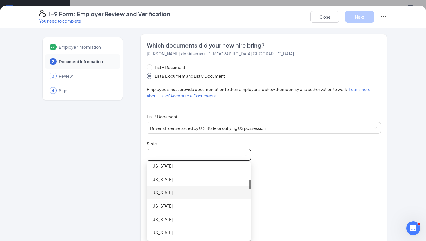
click at [170, 193] on div "[US_STATE]" at bounding box center [198, 192] width 95 height 6
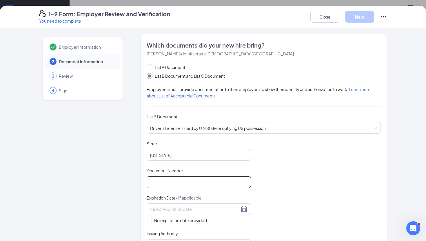
click at [169, 183] on input "Document Number" at bounding box center [199, 182] width 104 height 12
paste input "055985840"
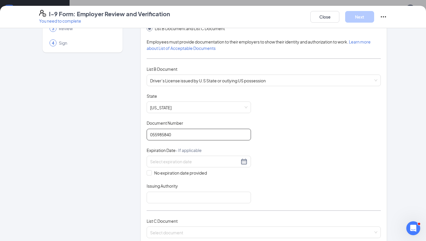
scroll to position [48, 0]
type input "055985840"
click at [174, 157] on div at bounding box center [199, 161] width 104 height 12
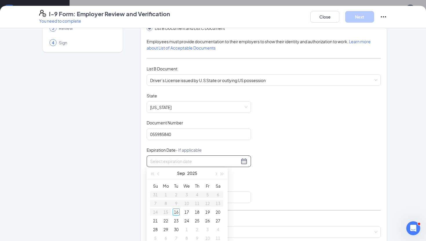
paste input "[DATE]"
click at [209, 212] on div "14" at bounding box center [207, 211] width 7 height 7
type input "[DATE]"
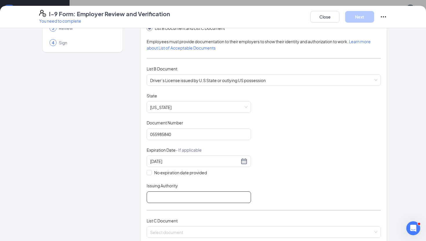
click at [165, 197] on input "Issuing Authority" at bounding box center [199, 197] width 104 height 12
type input "State of [US_STATE]"
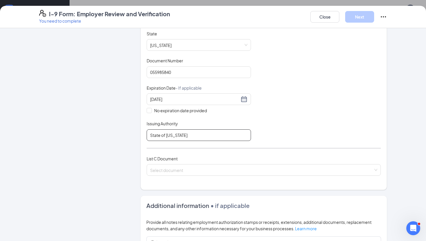
scroll to position [113, 0]
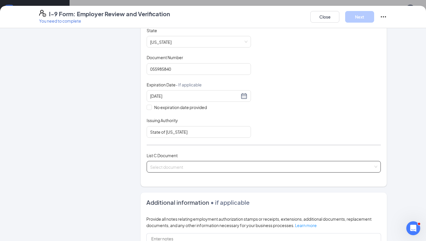
click at [177, 165] on input "search" at bounding box center [261, 165] width 223 height 9
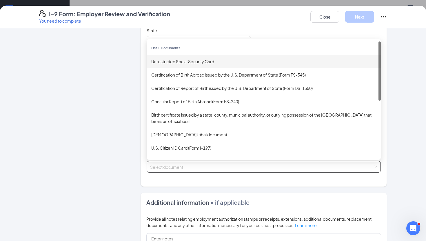
click at [195, 60] on div "Unrestricted Social Security Card" at bounding box center [263, 61] width 225 height 6
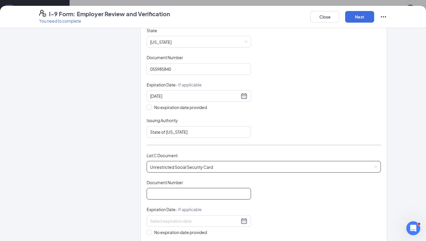
click at [157, 189] on input "Document Number" at bounding box center [199, 194] width 104 height 12
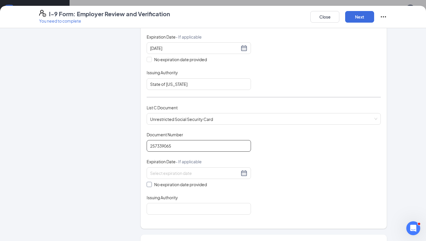
scroll to position [165, 0]
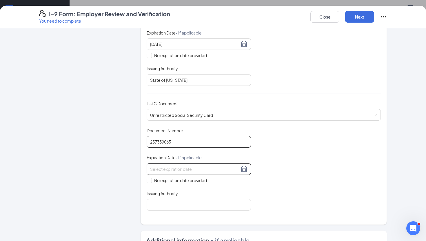
type input "257339065"
click at [245, 166] on div at bounding box center [198, 169] width 97 height 7
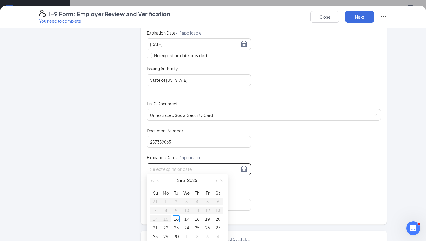
click at [97, 176] on div "Employer Information 2 Document Information 3 Review 4 Sign" at bounding box center [82, 120] width 87 height 503
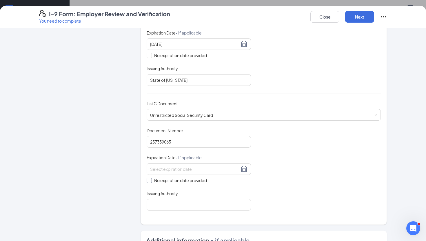
click at [147, 179] on input "No expiration date provided" at bounding box center [149, 180] width 4 height 4
checkbox input "true"
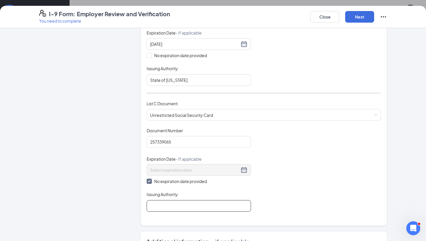
click at [158, 204] on input "Issuing Authority" at bounding box center [199, 206] width 104 height 12
type input "Social Security Administration"
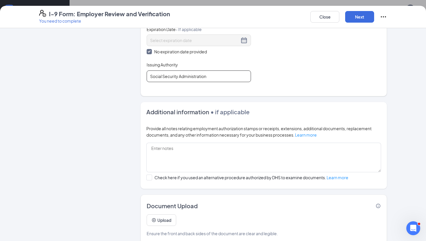
scroll to position [301, 0]
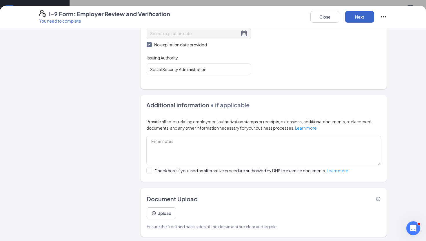
click at [355, 19] on button "Next" at bounding box center [359, 17] width 29 height 12
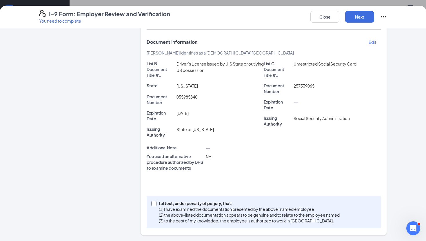
click at [155, 203] on input "I attest, under penalty of [PERSON_NAME], that: (1) I have examined the documen…" at bounding box center [153, 203] width 4 height 4
checkbox input "true"
click at [354, 17] on button "Next" at bounding box center [359, 17] width 29 height 12
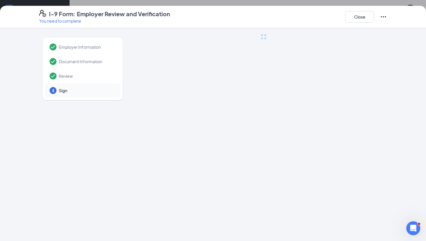
scroll to position [0, 0]
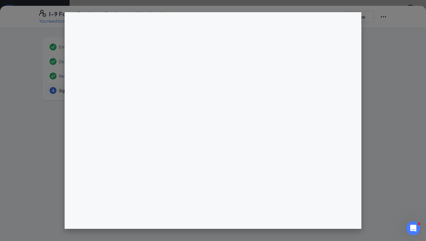
click at [19, 108] on div at bounding box center [213, 120] width 426 height 241
click at [382, 108] on div at bounding box center [213, 120] width 426 height 241
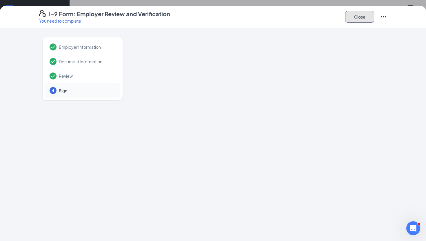
click at [352, 18] on button "Close" at bounding box center [359, 17] width 29 height 12
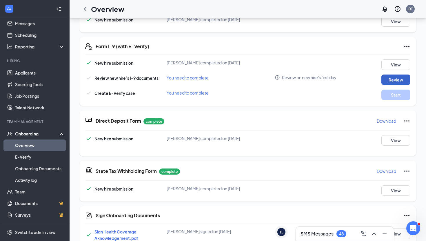
scroll to position [163, 0]
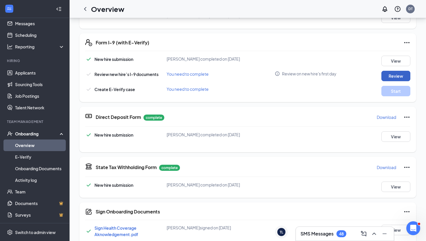
click at [402, 75] on button "Review" at bounding box center [395, 76] width 29 height 10
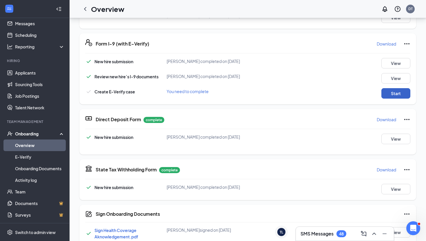
click at [400, 93] on button "Start" at bounding box center [395, 93] width 29 height 10
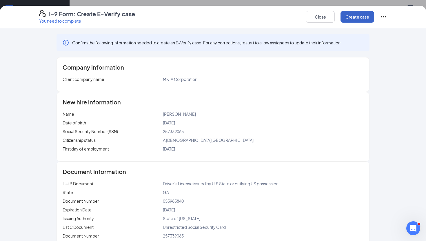
click at [357, 20] on button "Create case" at bounding box center [358, 17] width 34 height 12
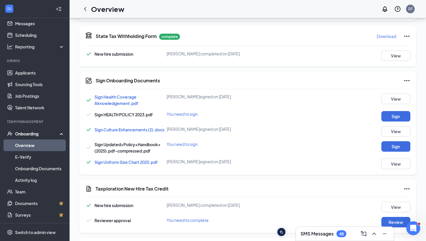
scroll to position [327, 0]
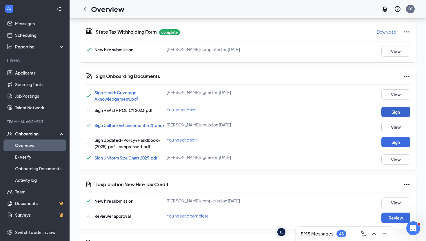
click at [388, 117] on button "Sign" at bounding box center [395, 112] width 29 height 10
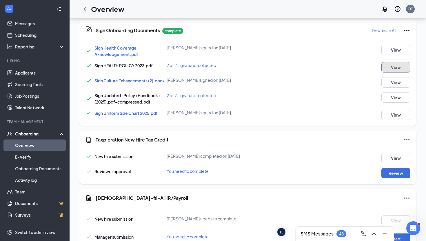
scroll to position [464, 0]
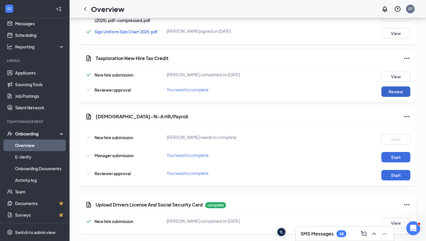
click at [392, 88] on button "Review" at bounding box center [395, 91] width 29 height 10
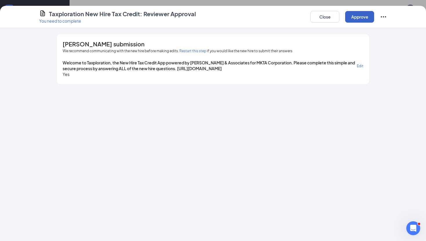
click at [359, 14] on button "Approve" at bounding box center [359, 17] width 29 height 12
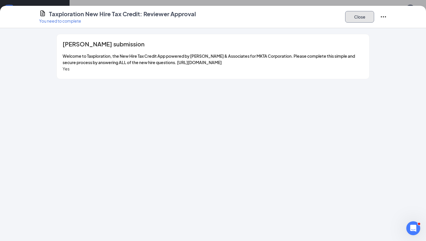
click at [362, 19] on button "Close" at bounding box center [359, 17] width 29 height 12
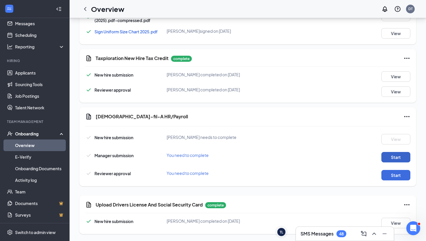
click at [394, 159] on button "Start" at bounding box center [395, 157] width 29 height 10
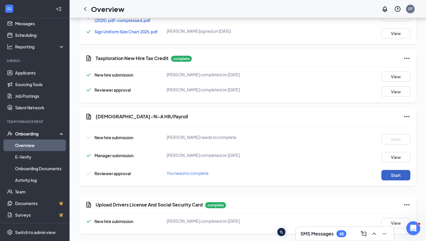
click at [404, 175] on button "Start" at bounding box center [395, 175] width 29 height 10
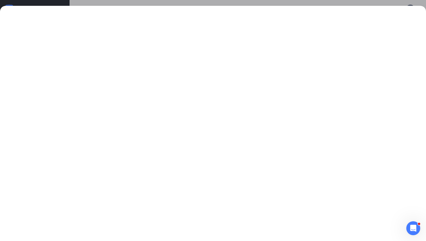
click at [173, 4] on div at bounding box center [213, 120] width 426 height 241
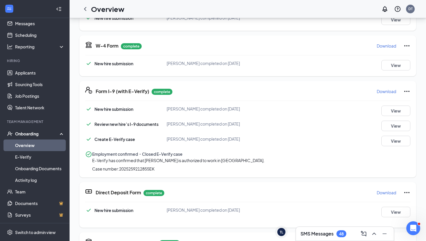
click at [45, 146] on link "Overview" at bounding box center [40, 145] width 50 height 12
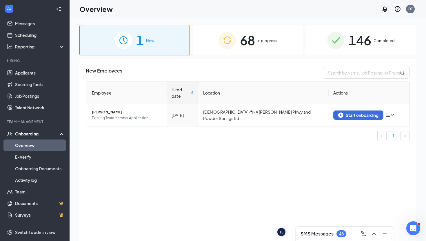
click at [259, 47] on div "68 In progress" at bounding box center [248, 40] width 110 height 30
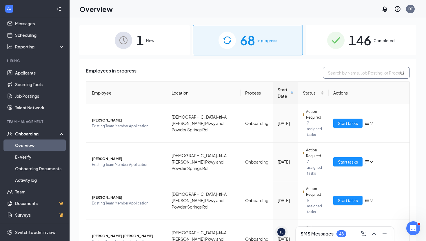
click at [365, 74] on input "text" at bounding box center [366, 73] width 87 height 12
type input "l"
type input "[PERSON_NAME]"
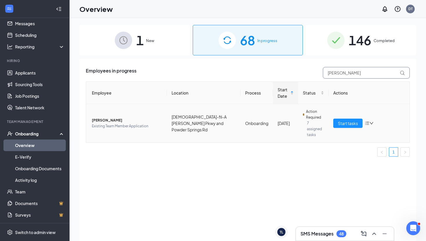
scroll to position [15, 0]
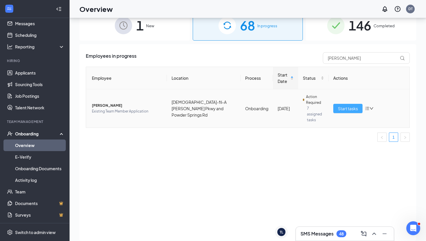
click at [334, 106] on button "Start tasks" at bounding box center [347, 108] width 29 height 9
